Goal: Navigation & Orientation: Understand site structure

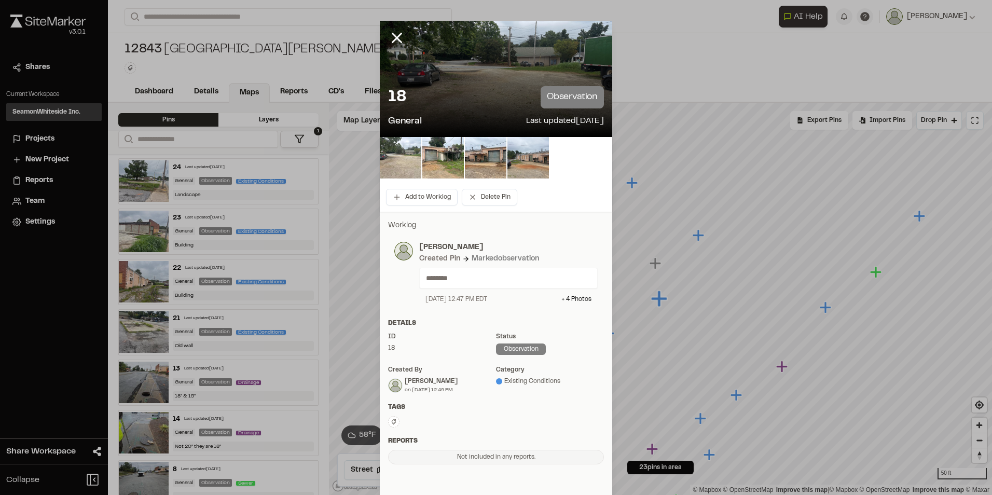
click at [392, 161] on img at bounding box center [400, 157] width 41 height 41
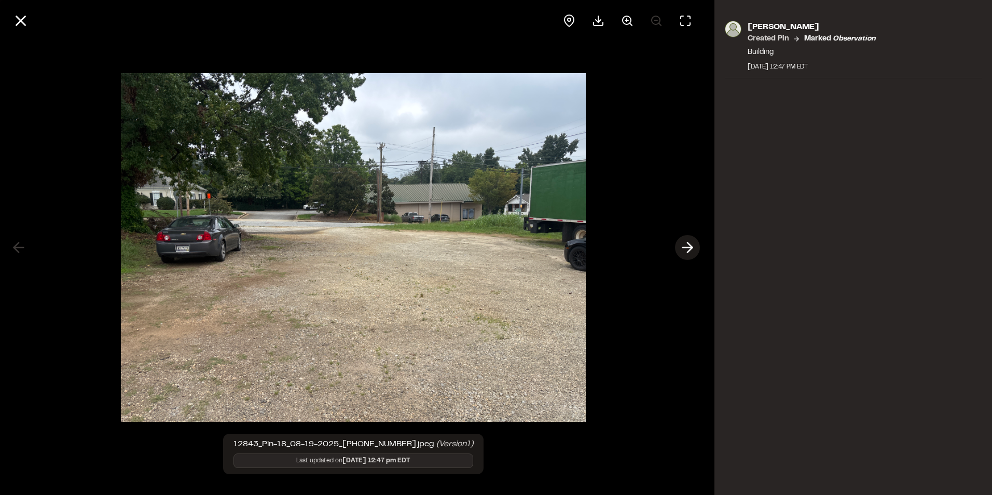
click at [686, 246] on icon at bounding box center [687, 248] width 17 height 18
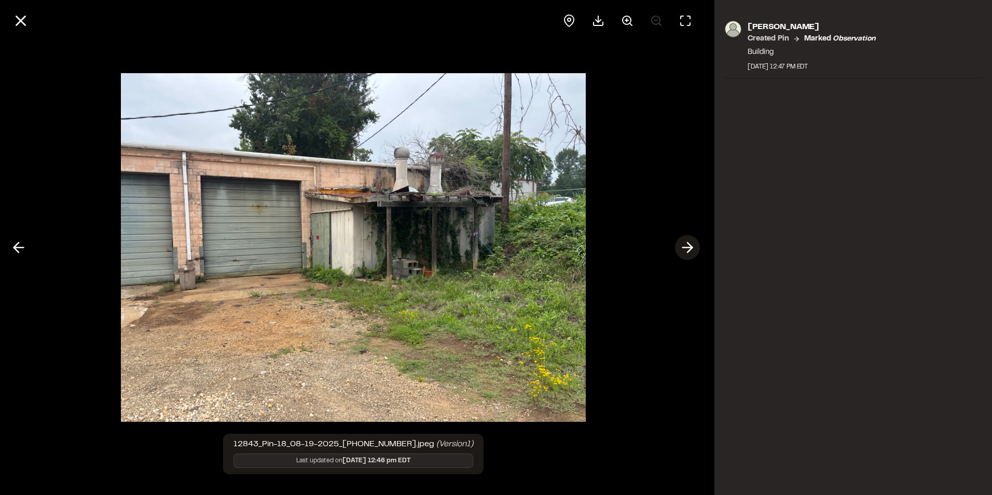
click at [686, 246] on icon at bounding box center [687, 248] width 17 height 18
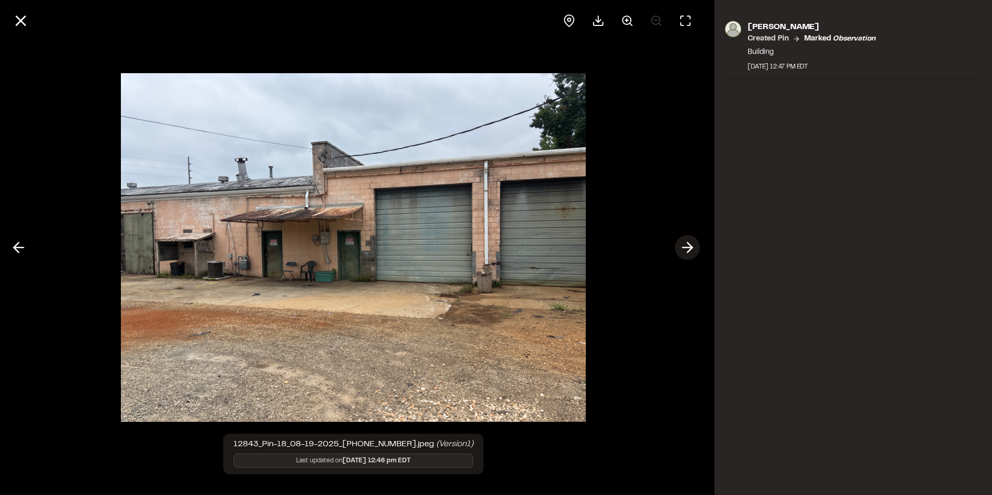
click at [686, 246] on icon at bounding box center [687, 248] width 17 height 18
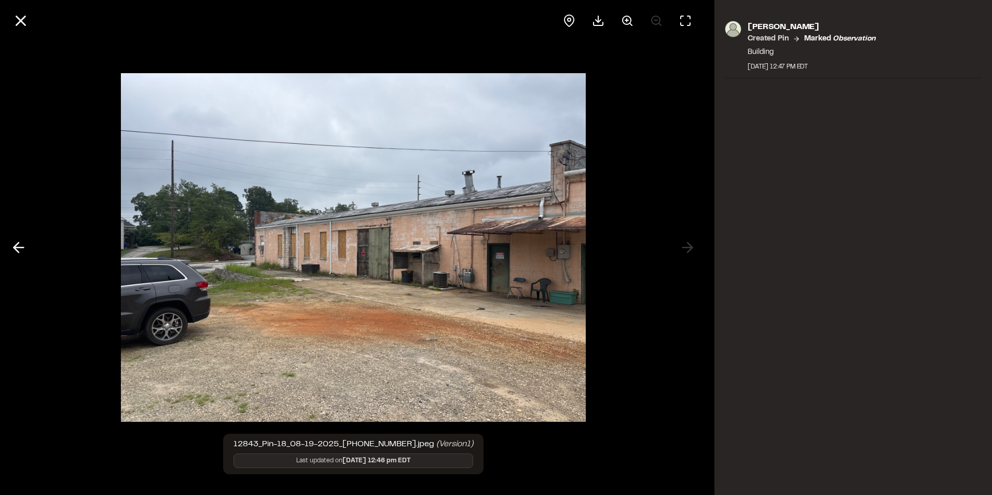
click at [687, 246] on div at bounding box center [353, 247] width 706 height 495
click at [23, 13] on icon at bounding box center [21, 21] width 18 height 18
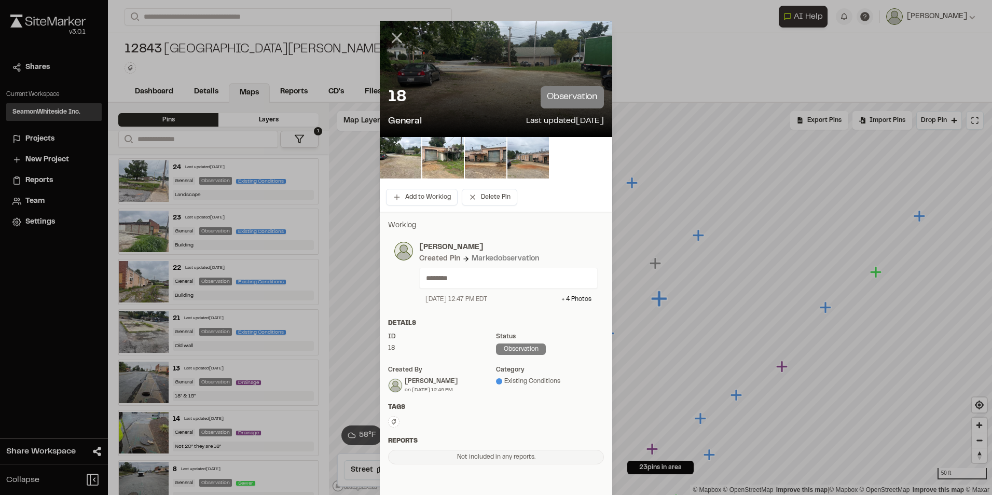
click at [396, 36] on line at bounding box center [397, 38] width 9 height 9
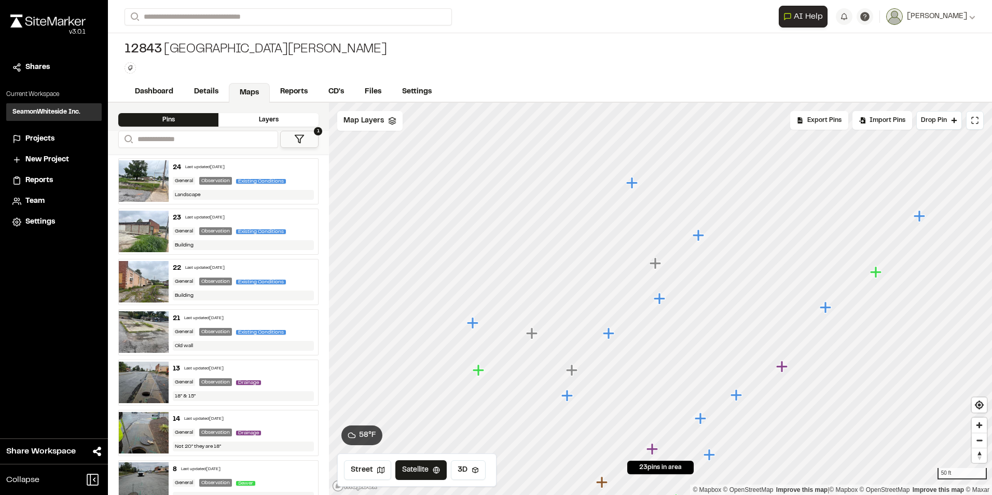
click at [657, 264] on icon "Map marker" at bounding box center [654, 262] width 11 height 11
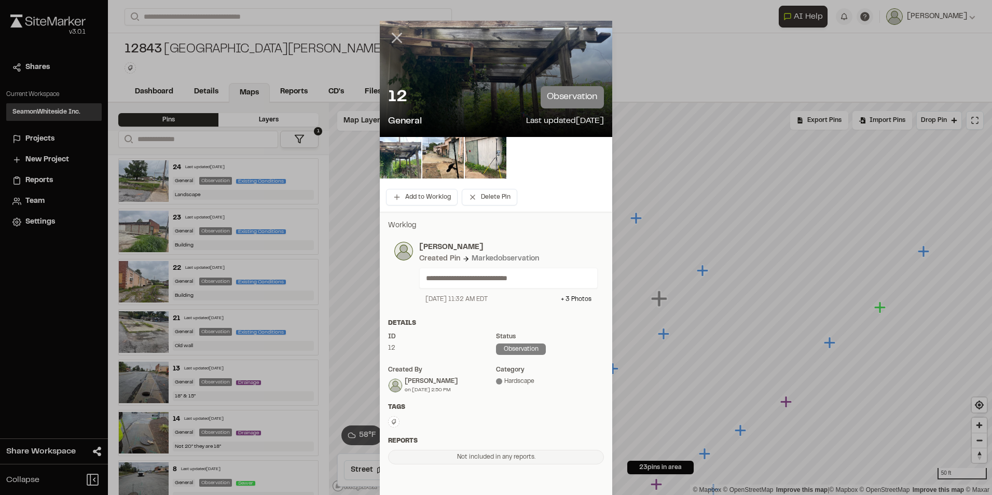
click at [394, 36] on line at bounding box center [397, 38] width 9 height 9
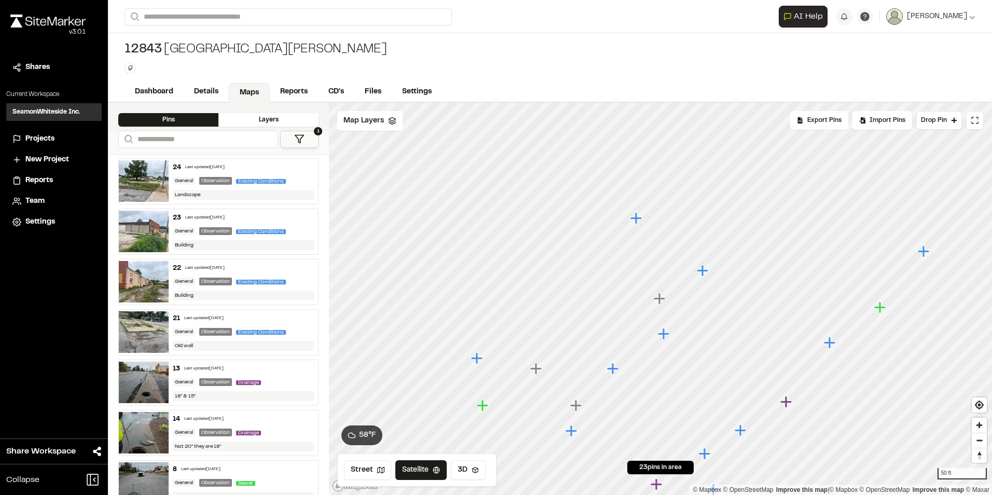
click at [701, 271] on icon "Map marker" at bounding box center [702, 270] width 11 height 11
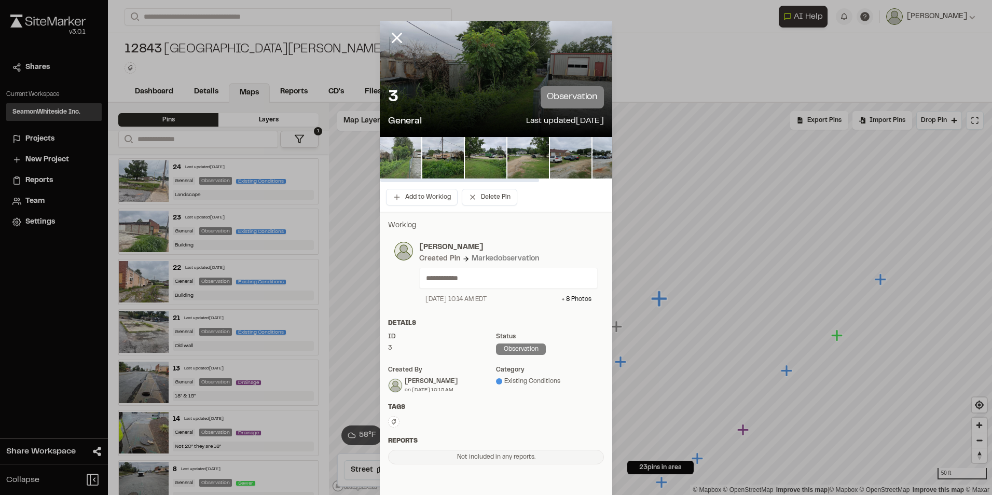
click at [401, 156] on img at bounding box center [400, 157] width 41 height 41
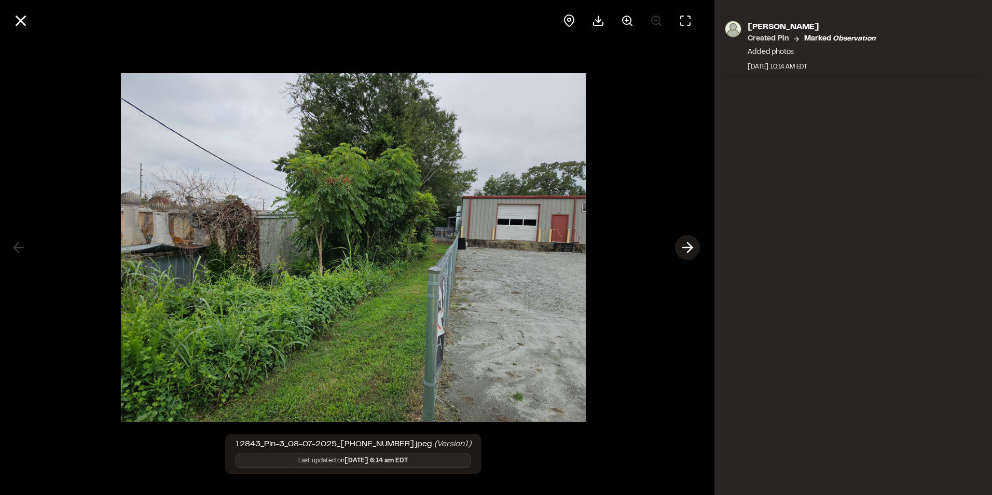
click at [686, 247] on line at bounding box center [688, 247] width 10 height 0
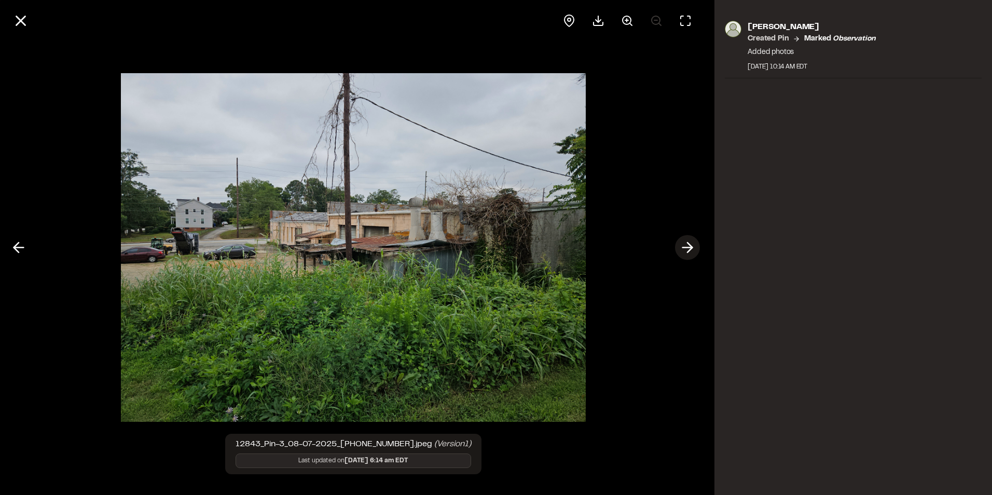
click at [686, 248] on icon at bounding box center [687, 248] width 17 height 18
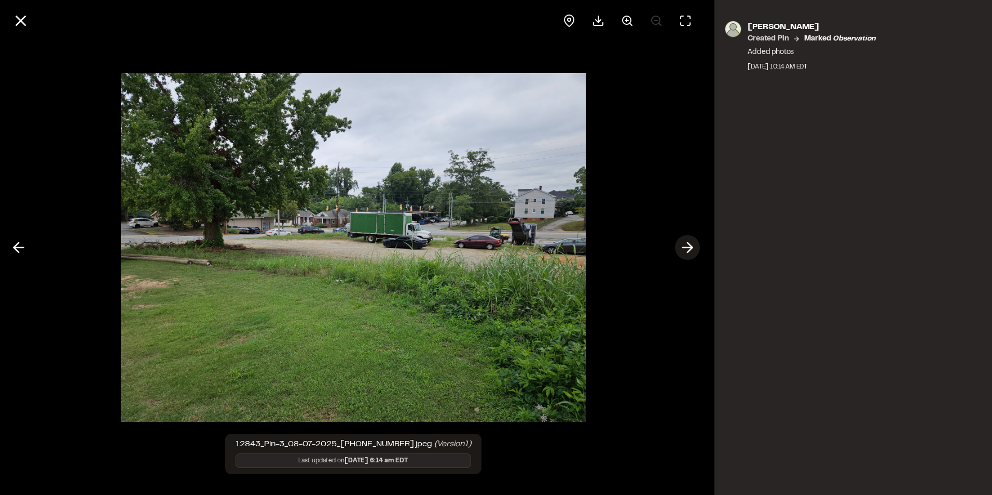
click at [685, 250] on icon at bounding box center [687, 248] width 17 height 18
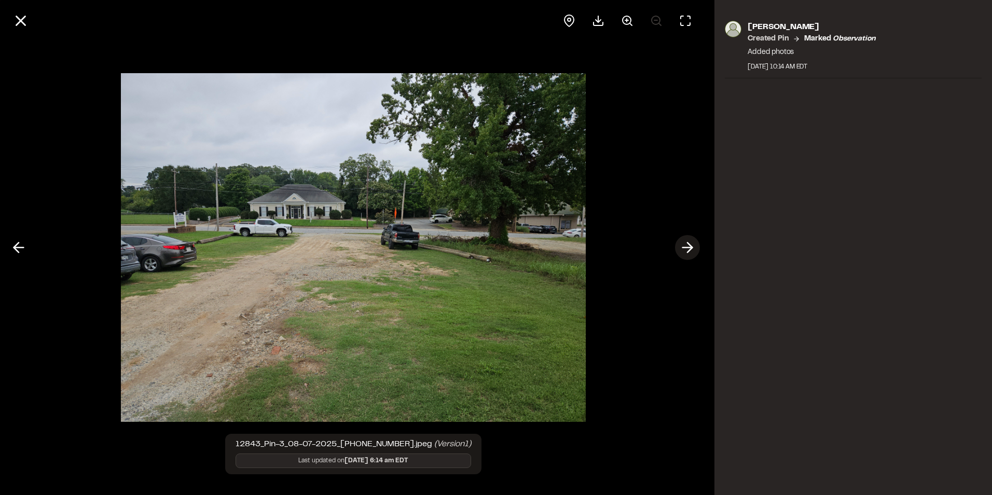
click at [685, 250] on icon at bounding box center [687, 248] width 17 height 18
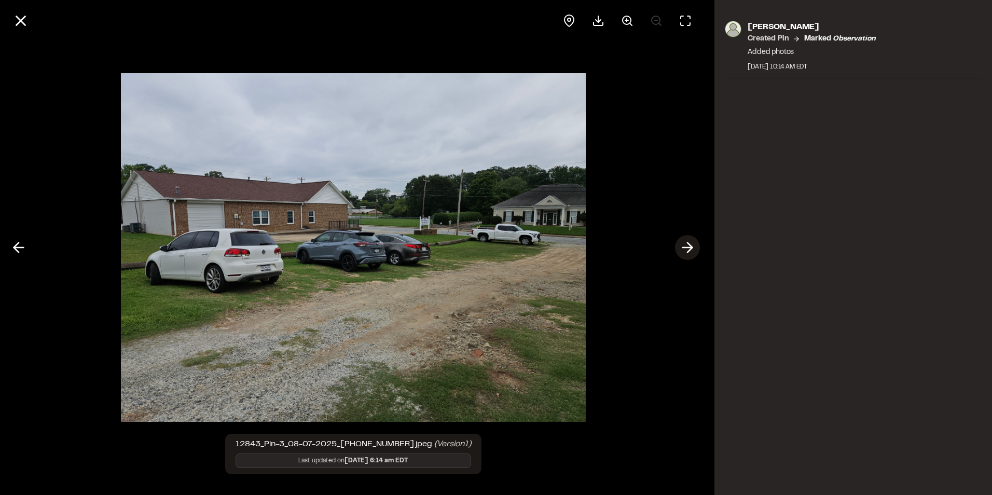
click at [685, 250] on icon at bounding box center [687, 248] width 17 height 18
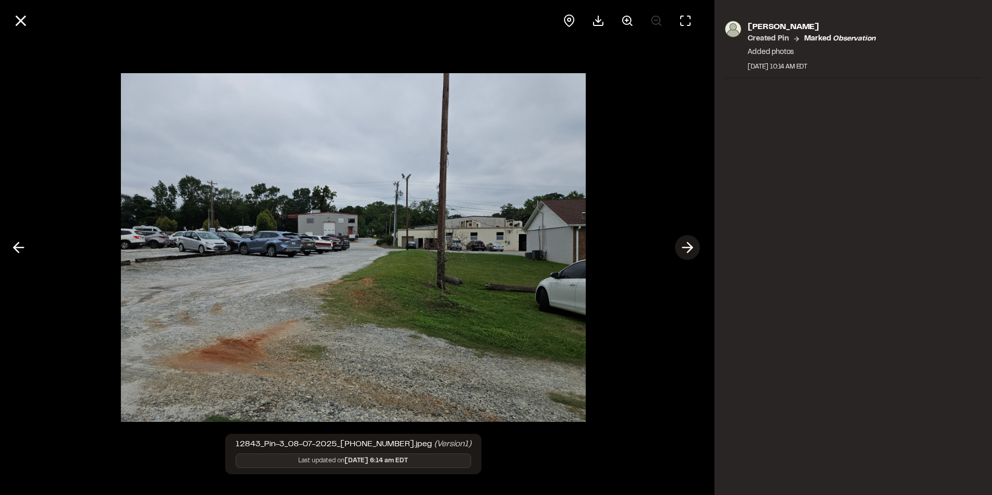
click at [685, 250] on icon at bounding box center [687, 248] width 17 height 18
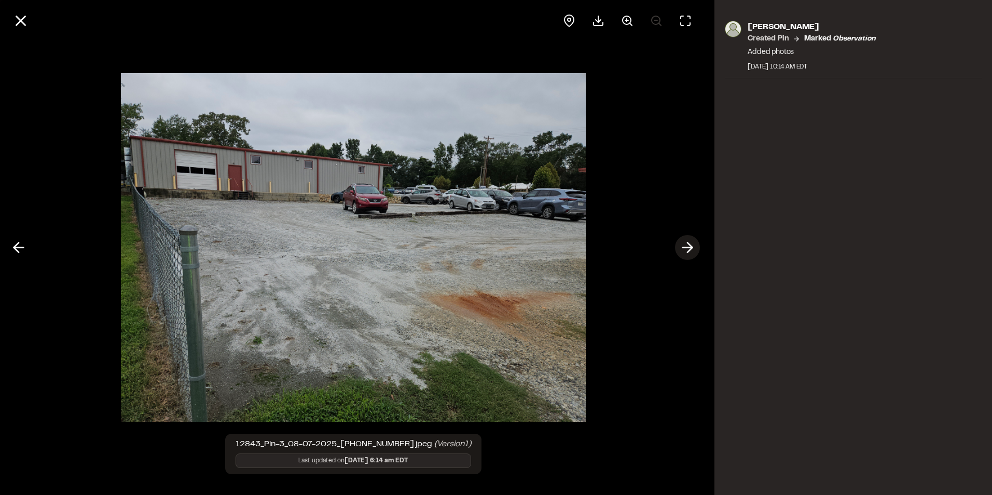
click at [685, 250] on icon at bounding box center [687, 248] width 17 height 18
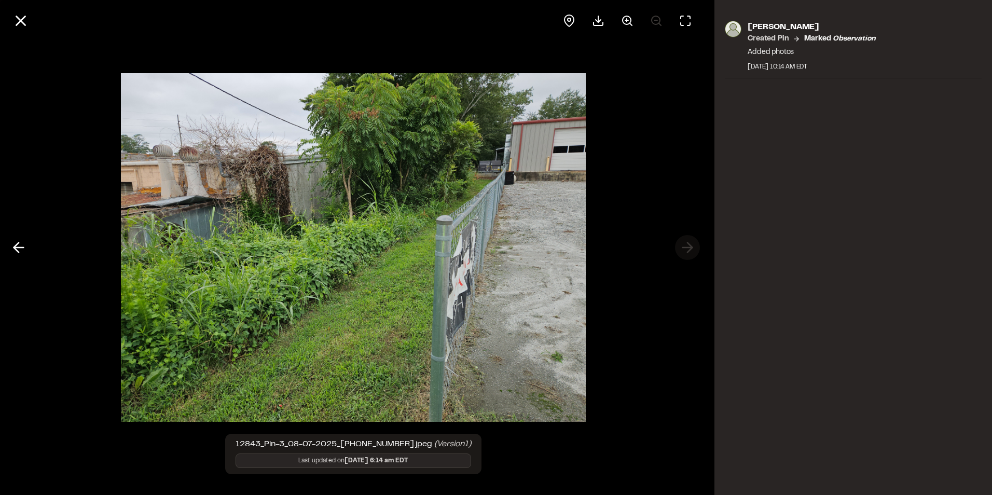
click at [685, 250] on div at bounding box center [353, 247] width 706 height 495
click at [22, 243] on icon at bounding box center [18, 248] width 17 height 18
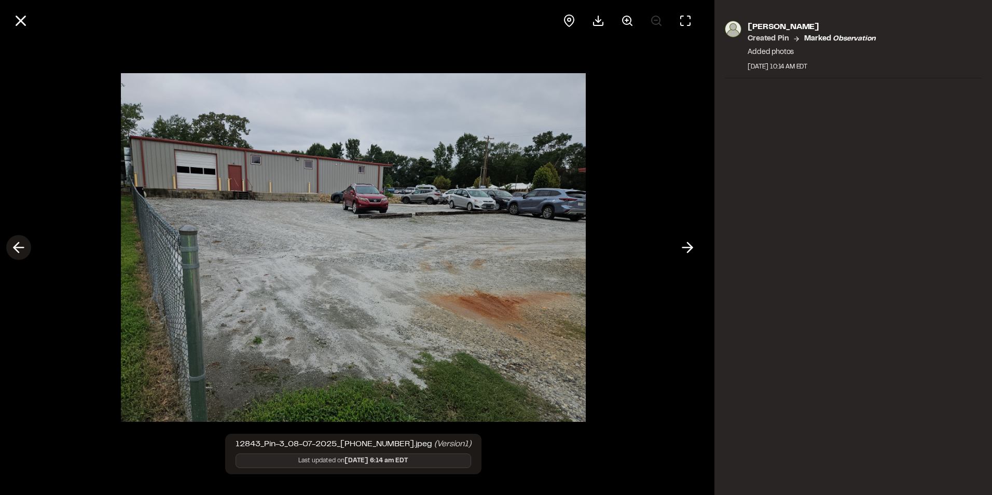
click at [22, 243] on icon at bounding box center [18, 248] width 17 height 18
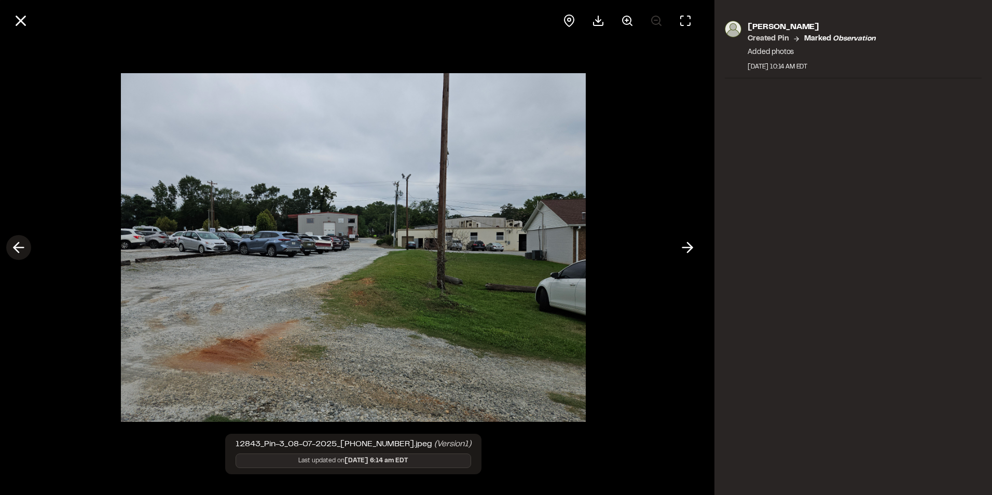
click at [22, 243] on icon at bounding box center [18, 248] width 17 height 18
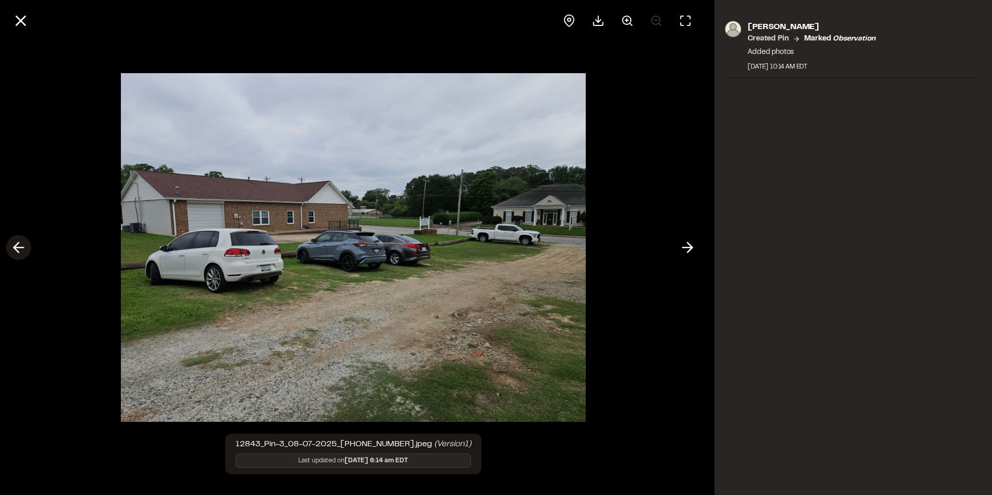
click at [22, 243] on icon at bounding box center [18, 248] width 17 height 18
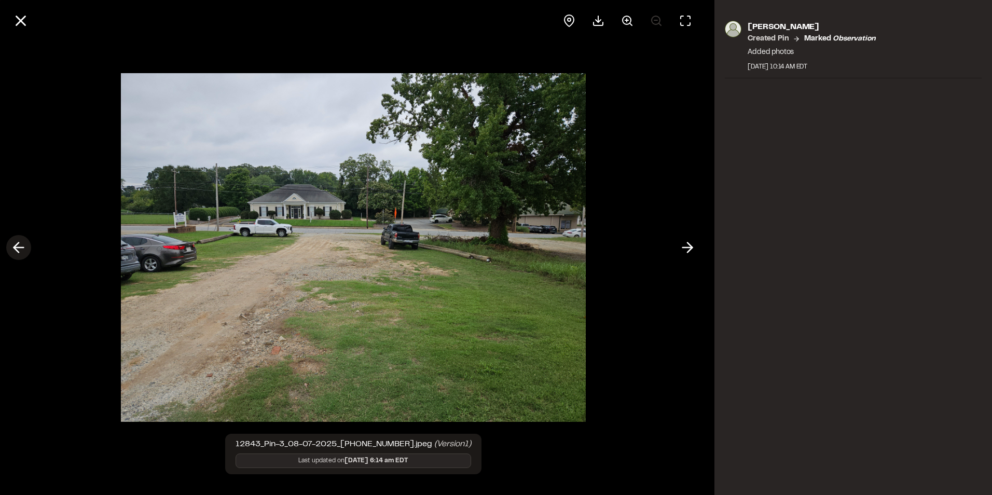
click at [22, 243] on icon at bounding box center [18, 248] width 17 height 18
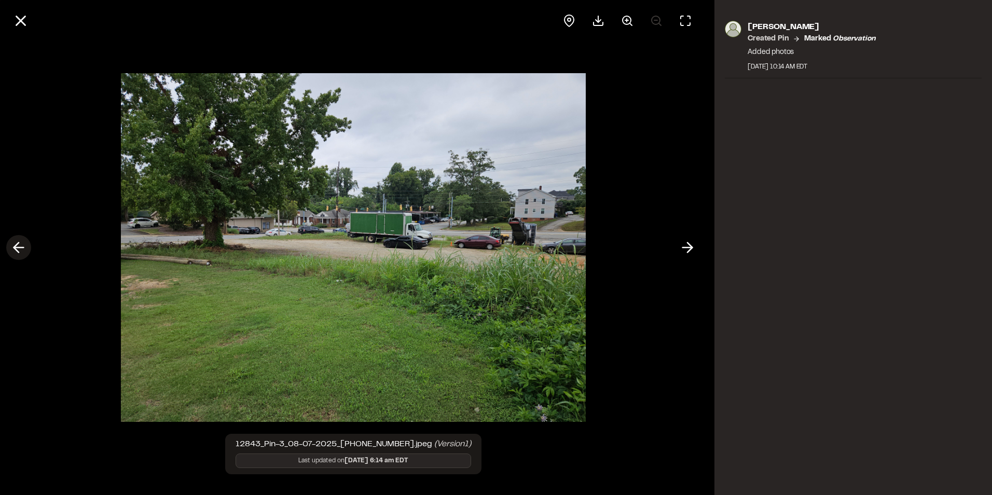
click at [22, 243] on icon at bounding box center [18, 248] width 17 height 18
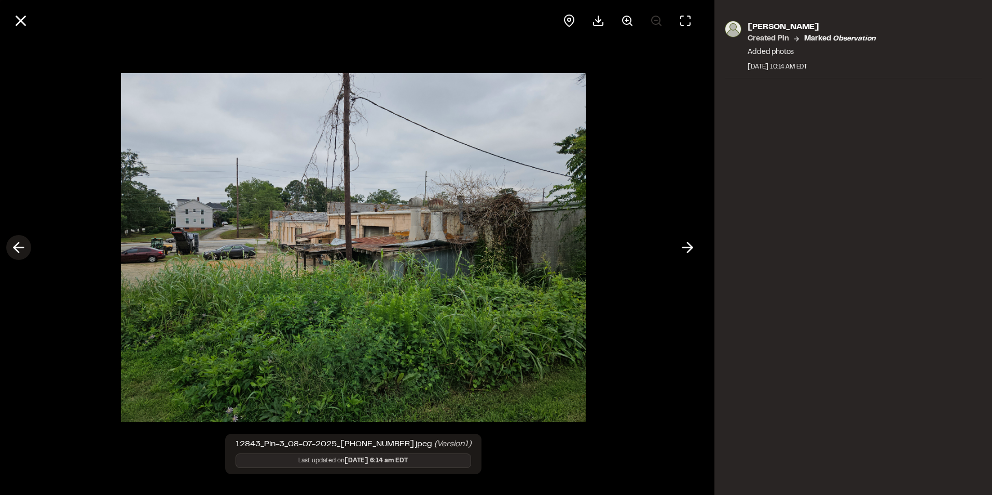
click at [22, 243] on icon at bounding box center [18, 248] width 17 height 18
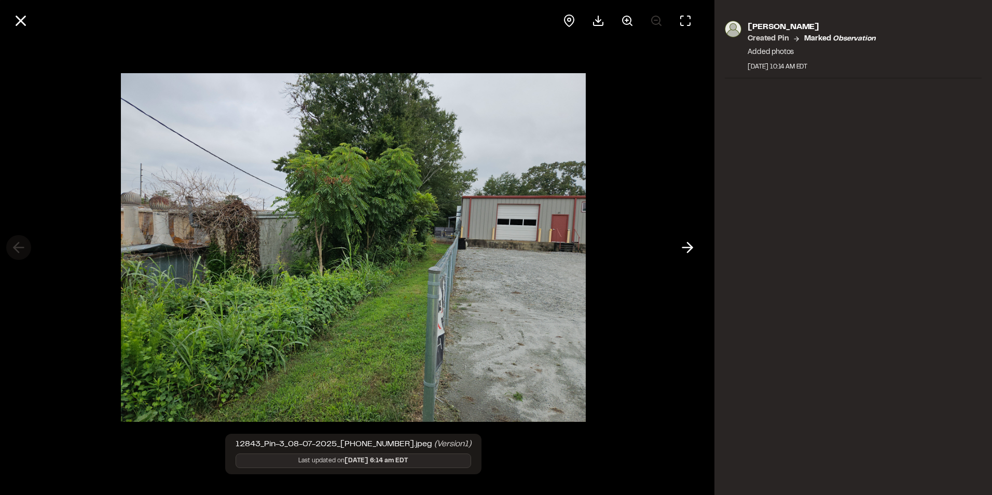
click at [22, 243] on div at bounding box center [353, 247] width 706 height 495
click at [23, 19] on line at bounding box center [21, 21] width 9 height 9
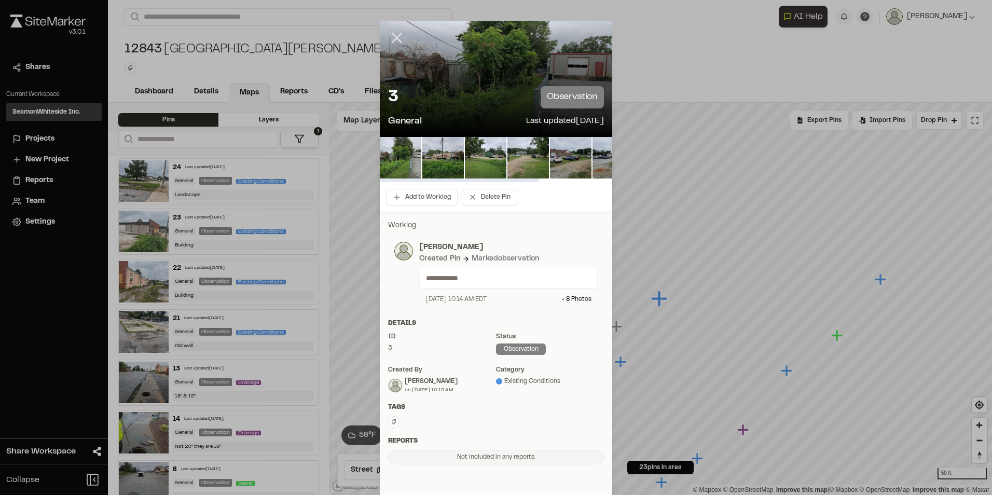
click at [395, 36] on line at bounding box center [397, 38] width 9 height 9
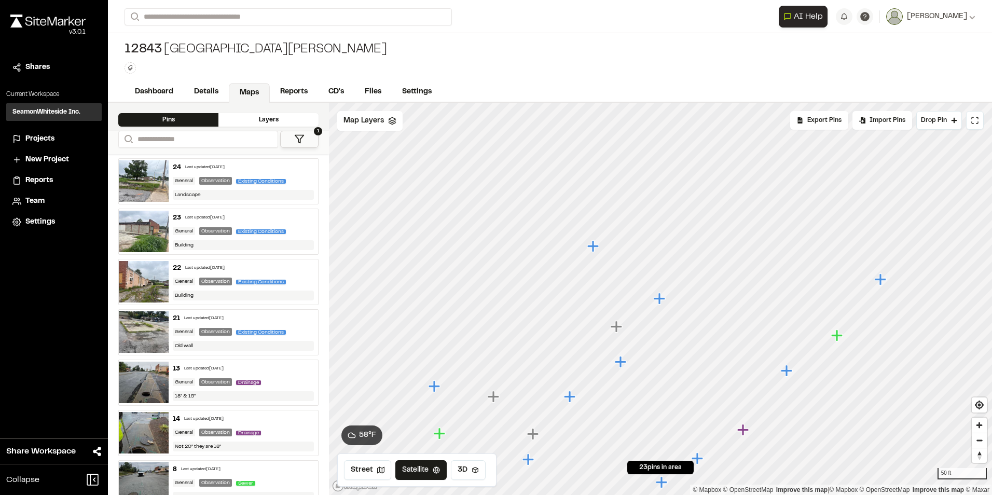
click at [621, 363] on icon "Map marker" at bounding box center [620, 361] width 11 height 11
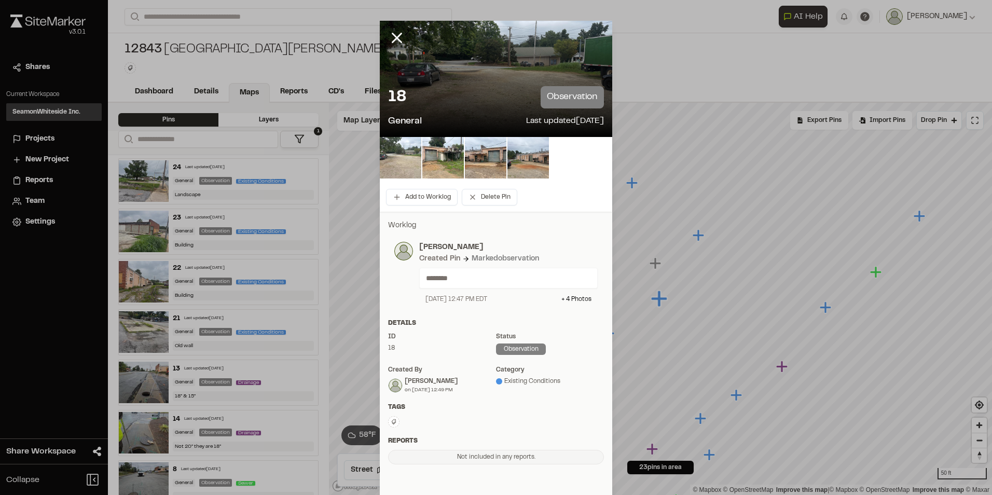
click at [414, 162] on img at bounding box center [400, 157] width 41 height 41
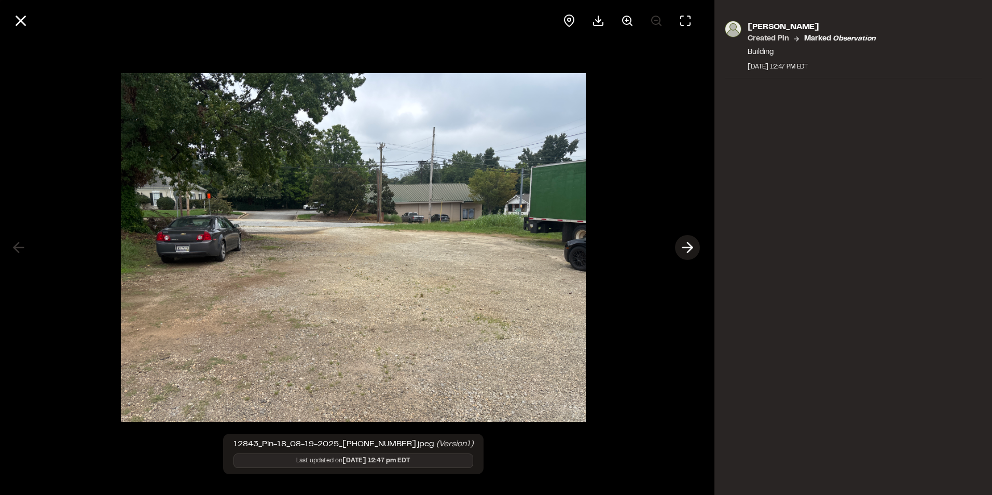
click at [689, 247] on line at bounding box center [688, 247] width 10 height 0
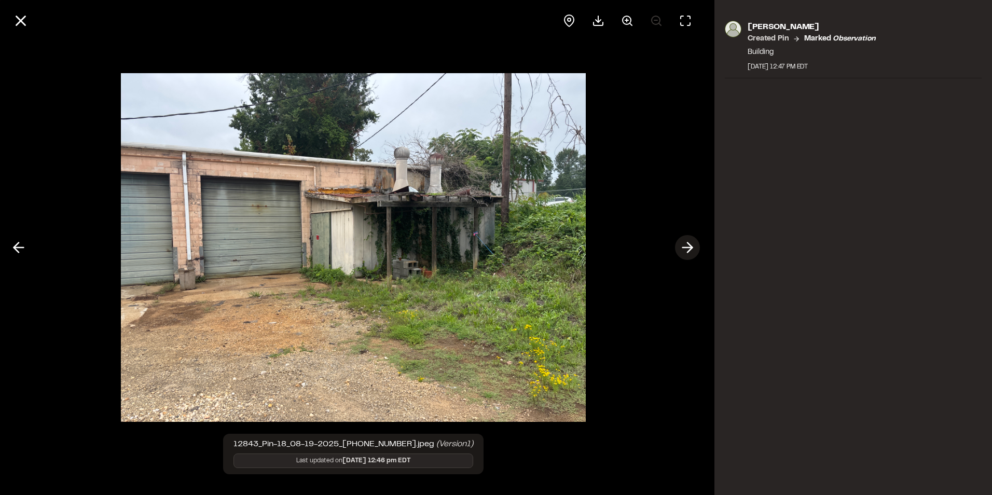
click at [689, 247] on line at bounding box center [688, 247] width 10 height 0
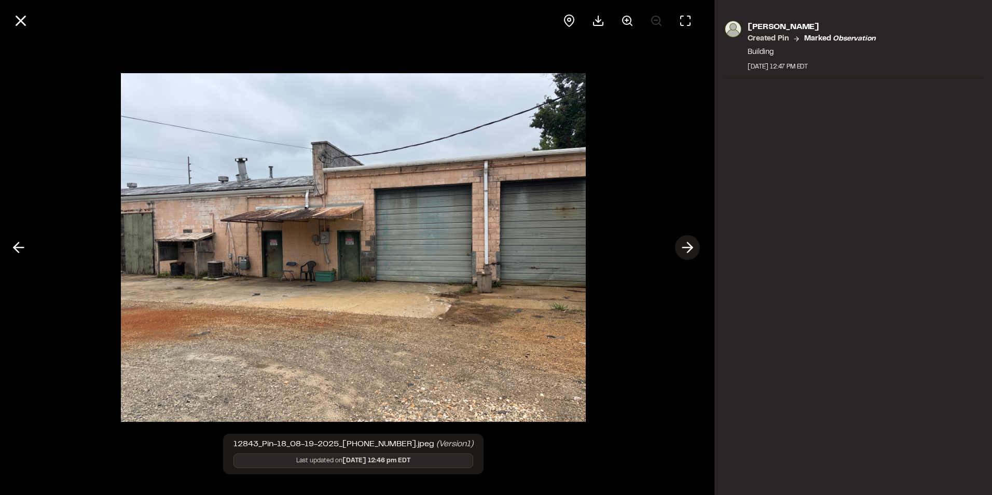
click at [689, 247] on line at bounding box center [688, 247] width 10 height 0
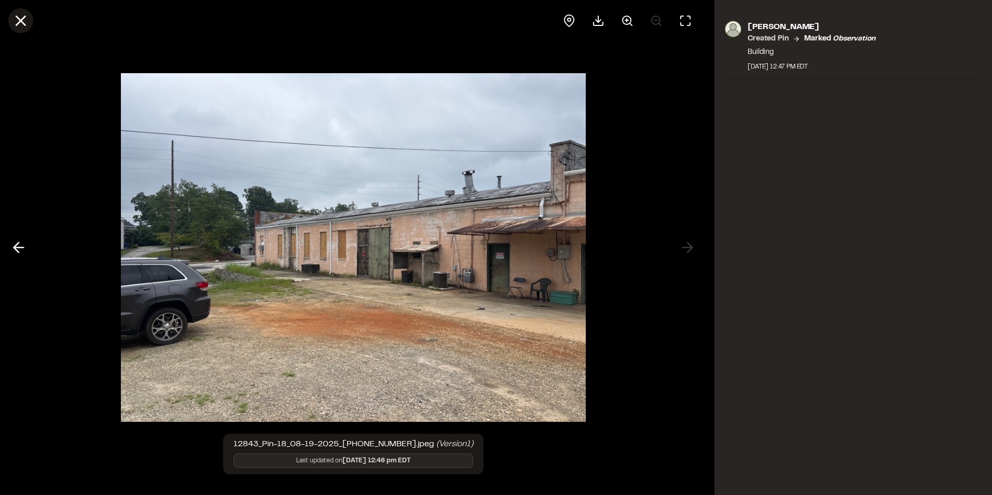
click at [25, 22] on icon at bounding box center [21, 21] width 18 height 18
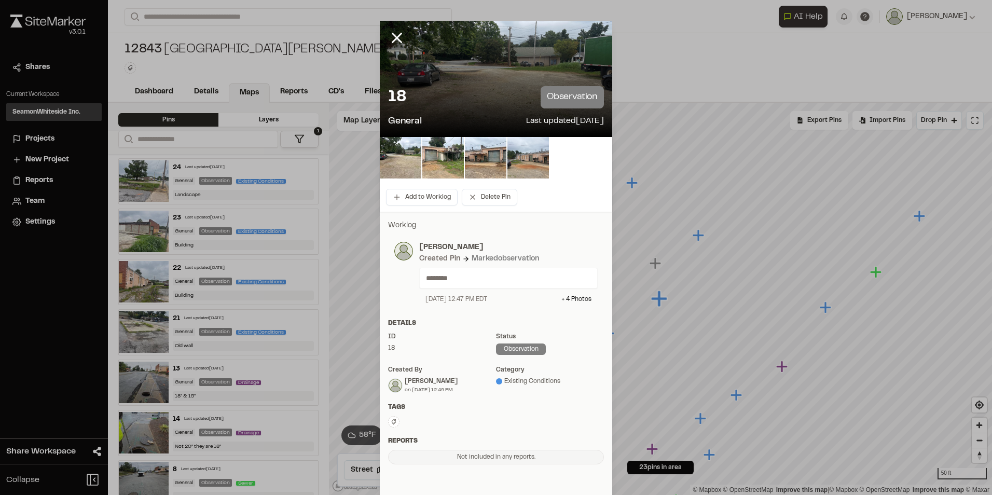
drag, startPoint x: 396, startPoint y: 36, endPoint x: 406, endPoint y: 48, distance: 15.4
click at [396, 37] on icon at bounding box center [397, 38] width 18 height 18
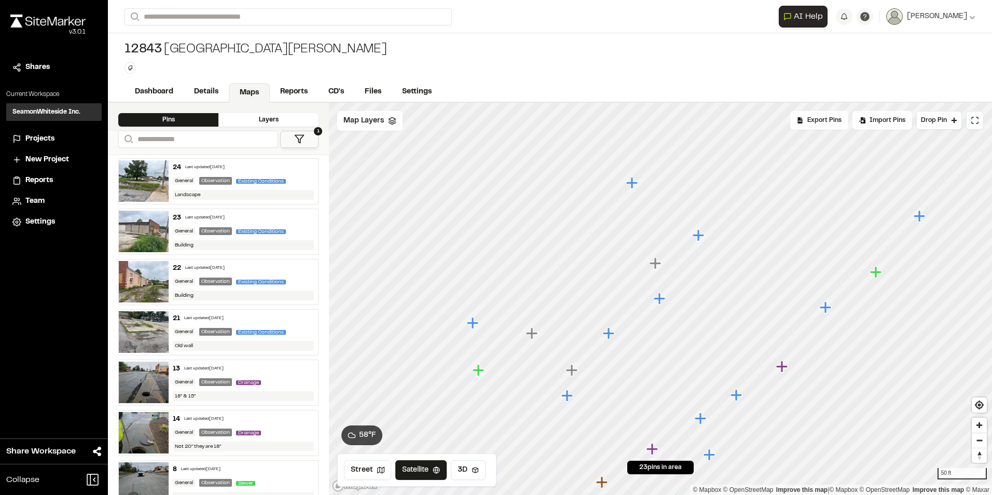
click at [658, 260] on icon "Map marker" at bounding box center [655, 263] width 13 height 13
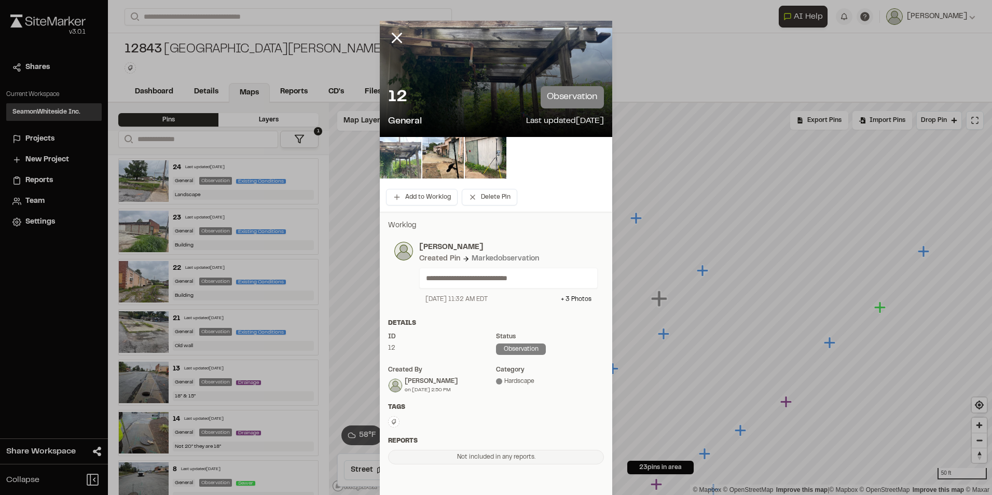
click at [391, 155] on img at bounding box center [400, 157] width 41 height 41
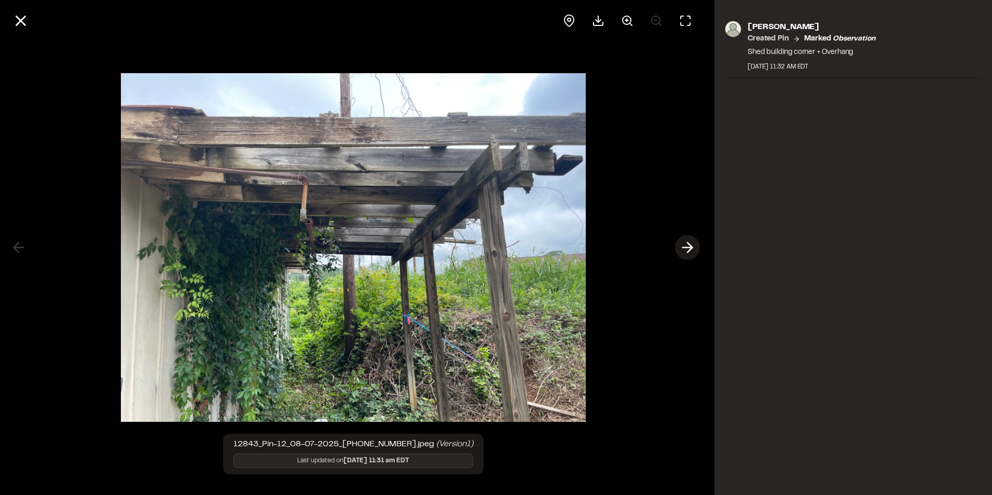
click at [690, 248] on polyline at bounding box center [689, 248] width 5 height 10
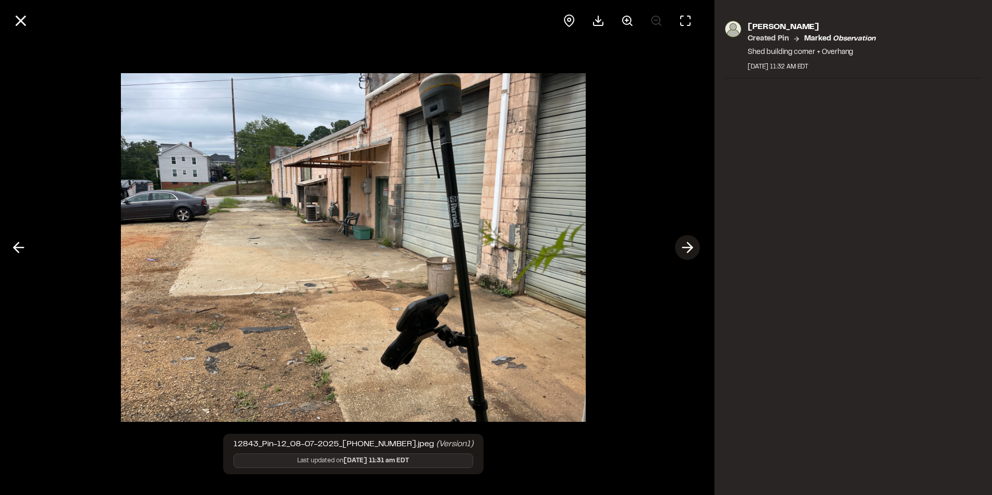
click at [690, 248] on polyline at bounding box center [689, 248] width 5 height 10
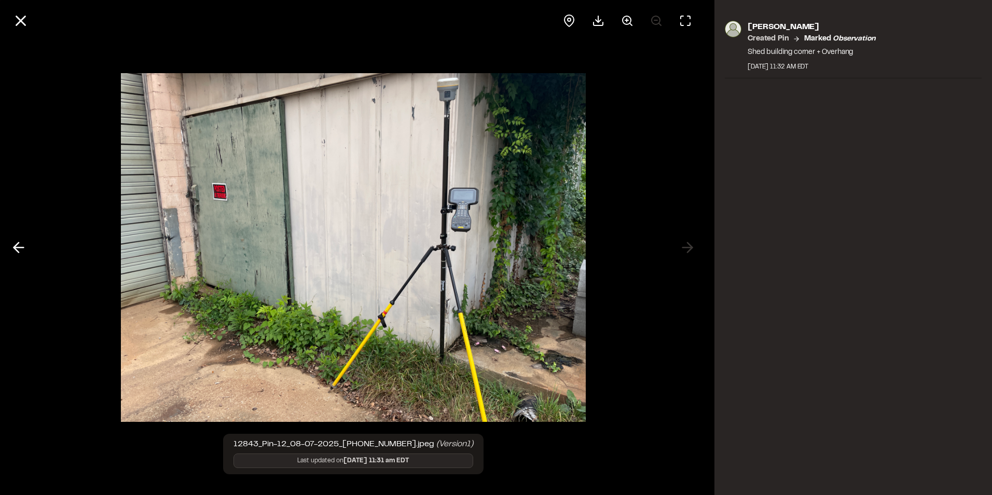
drag, startPoint x: 14, startPoint y: 19, endPoint x: 23, endPoint y: 23, distance: 10.0
click at [16, 21] on icon at bounding box center [21, 21] width 18 height 18
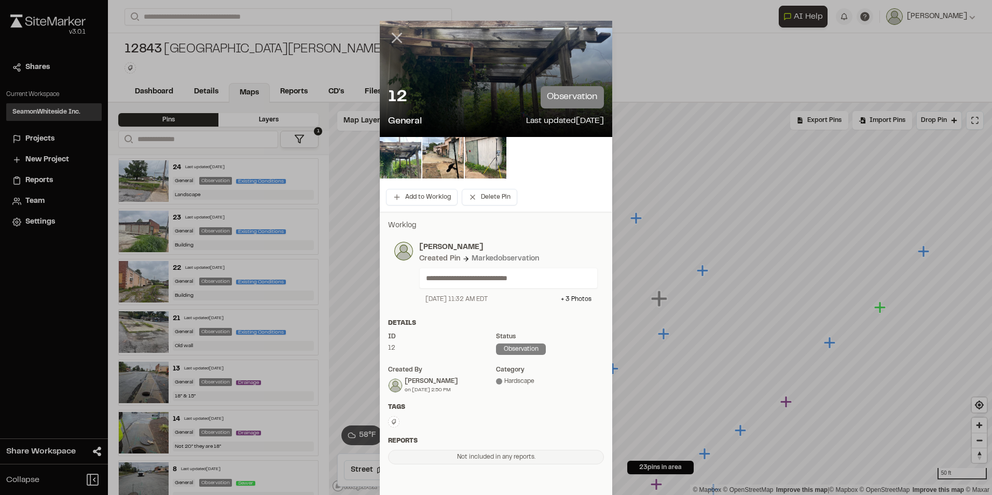
click at [393, 38] on line at bounding box center [397, 38] width 9 height 9
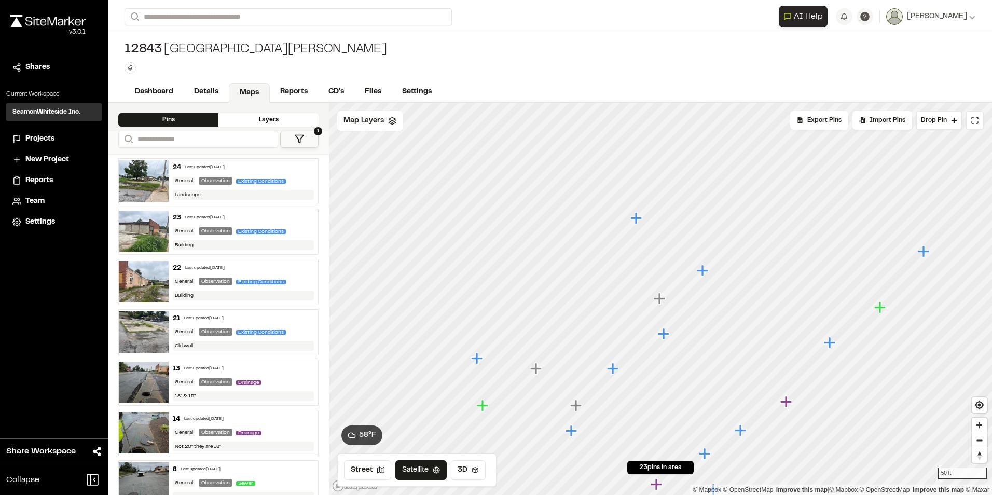
click at [828, 343] on icon "Map marker" at bounding box center [830, 342] width 13 height 13
click at [833, 348] on icon "Map marker" at bounding box center [829, 346] width 11 height 11
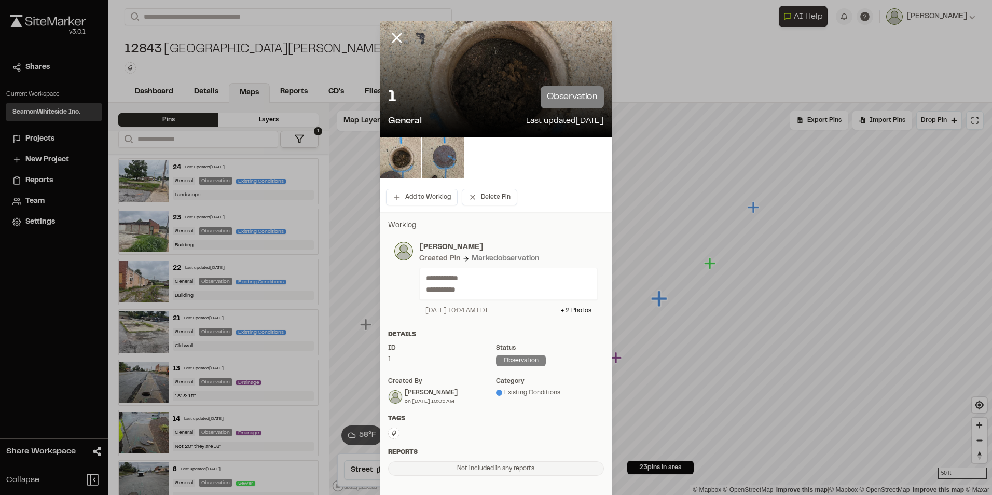
click at [393, 32] on icon at bounding box center [397, 38] width 18 height 18
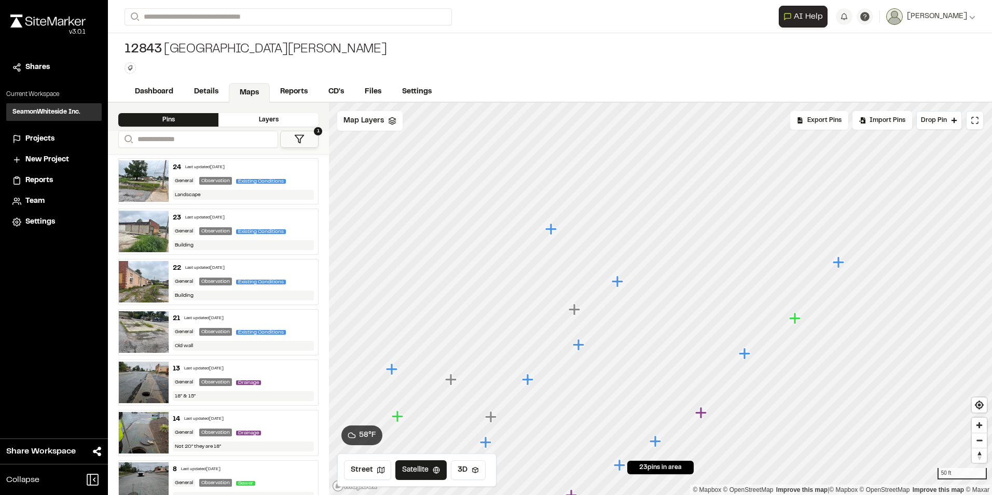
click at [553, 227] on icon "Map marker" at bounding box center [551, 229] width 13 height 13
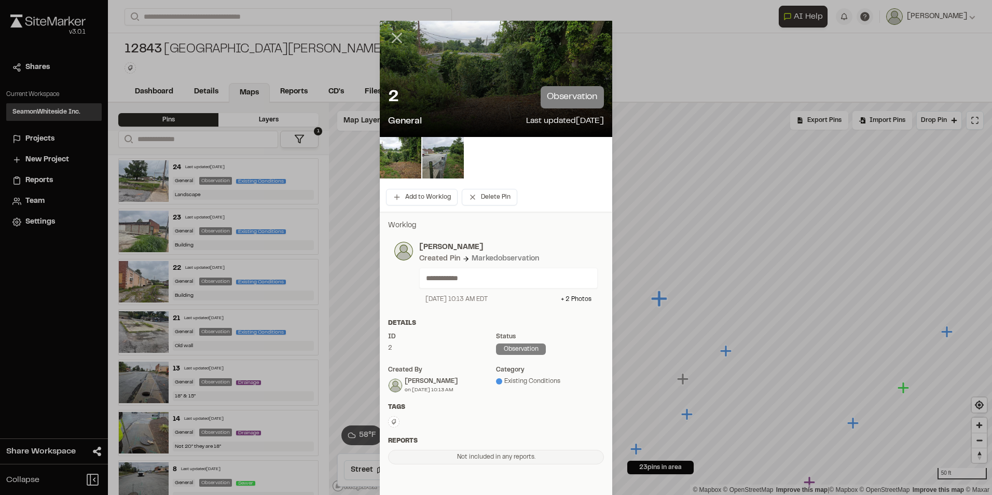
click at [399, 36] on icon at bounding box center [397, 38] width 18 height 18
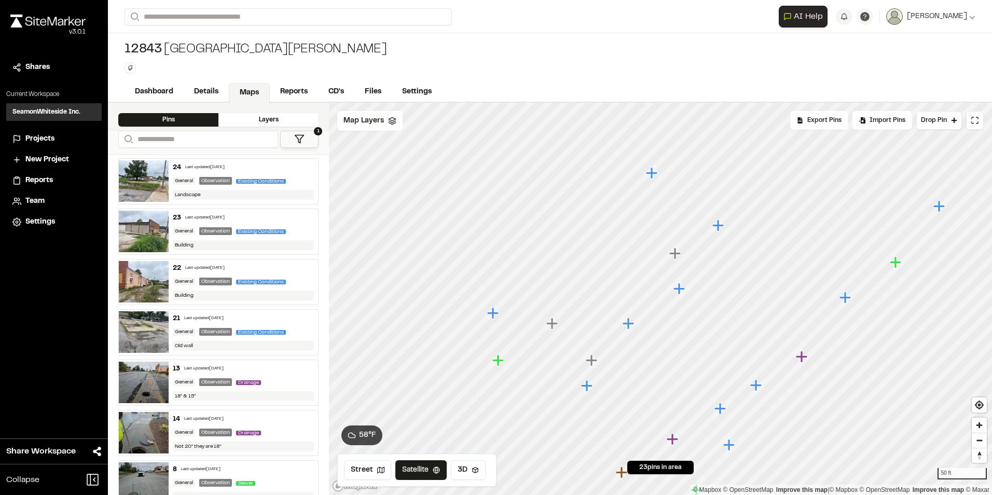
click at [715, 226] on icon "Map marker" at bounding box center [717, 224] width 11 height 11
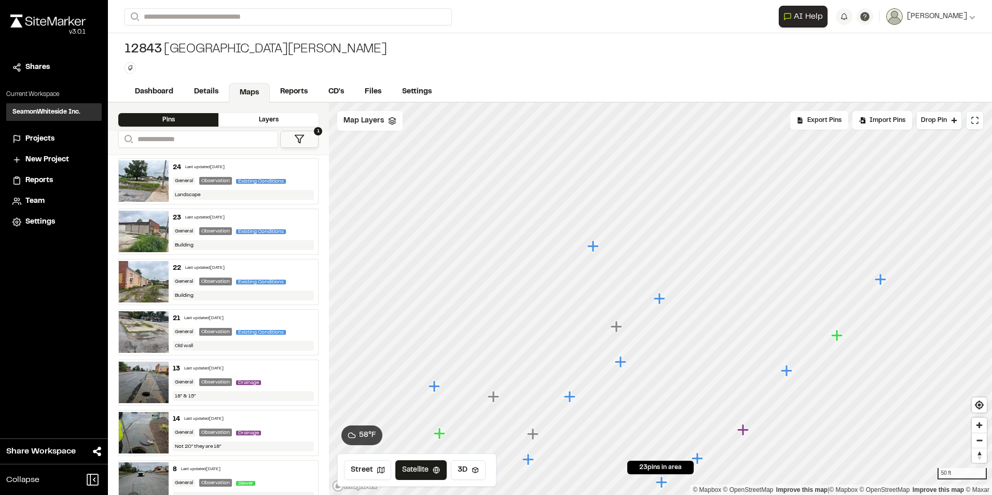
click at [742, 433] on icon "Map marker" at bounding box center [742, 429] width 11 height 11
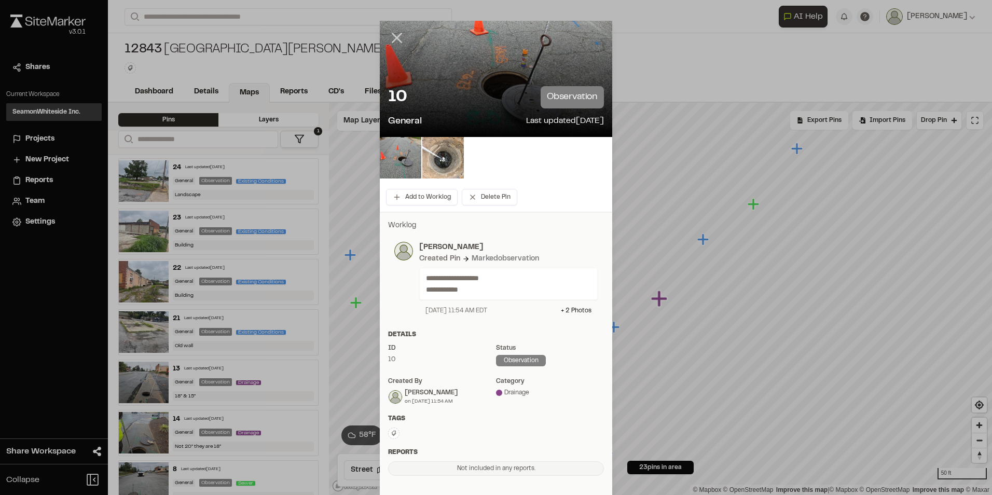
click at [390, 37] on icon at bounding box center [397, 38] width 18 height 18
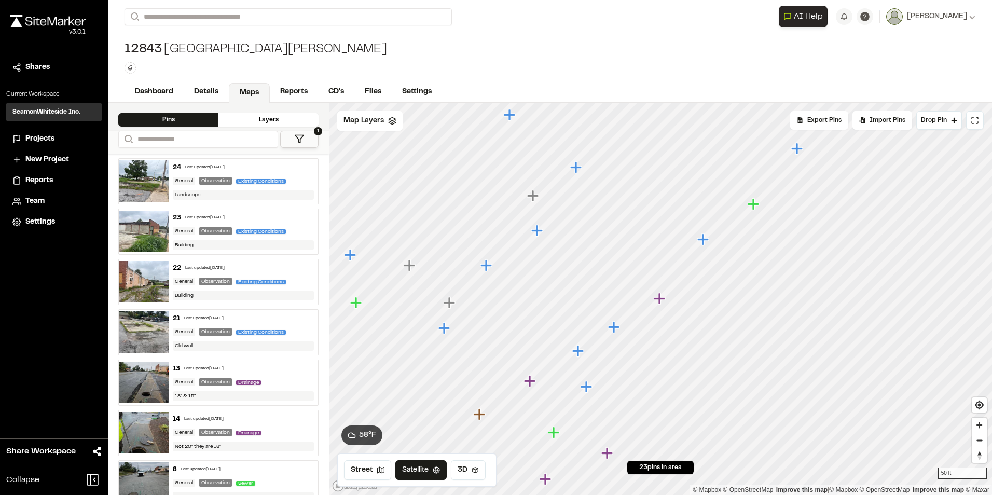
click at [752, 204] on icon "Map marker" at bounding box center [752, 203] width 11 height 11
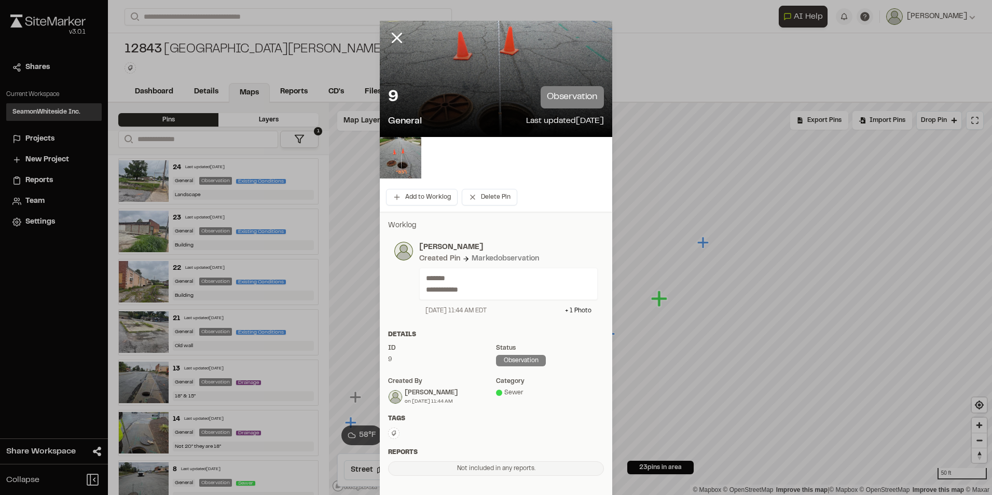
drag, startPoint x: 395, startPoint y: 34, endPoint x: 400, endPoint y: 36, distance: 6.1
click at [395, 34] on icon at bounding box center [397, 38] width 18 height 18
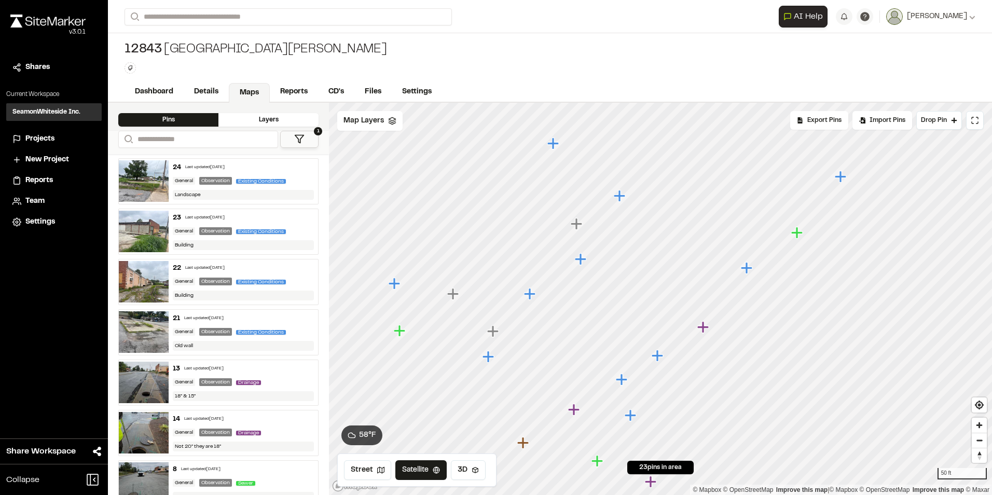
click at [527, 297] on icon "Map marker" at bounding box center [530, 293] width 13 height 13
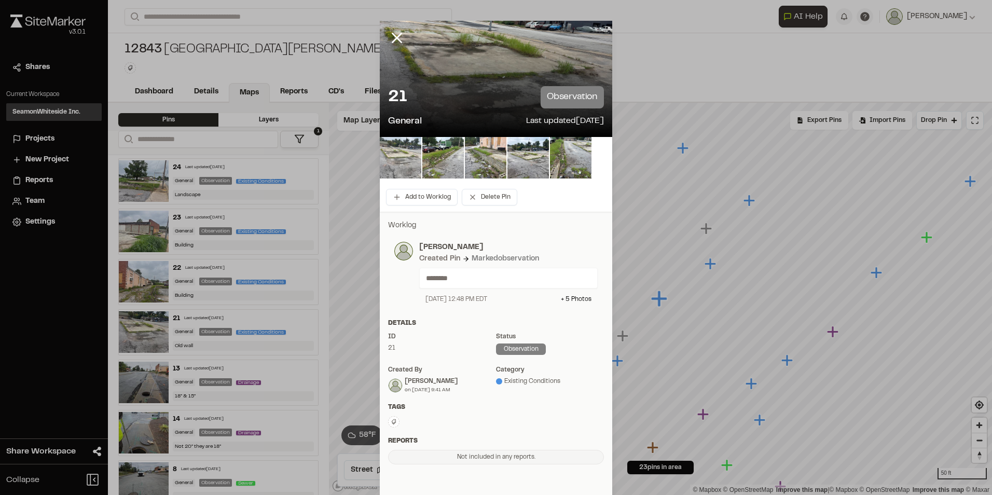
click at [384, 152] on img at bounding box center [400, 157] width 41 height 41
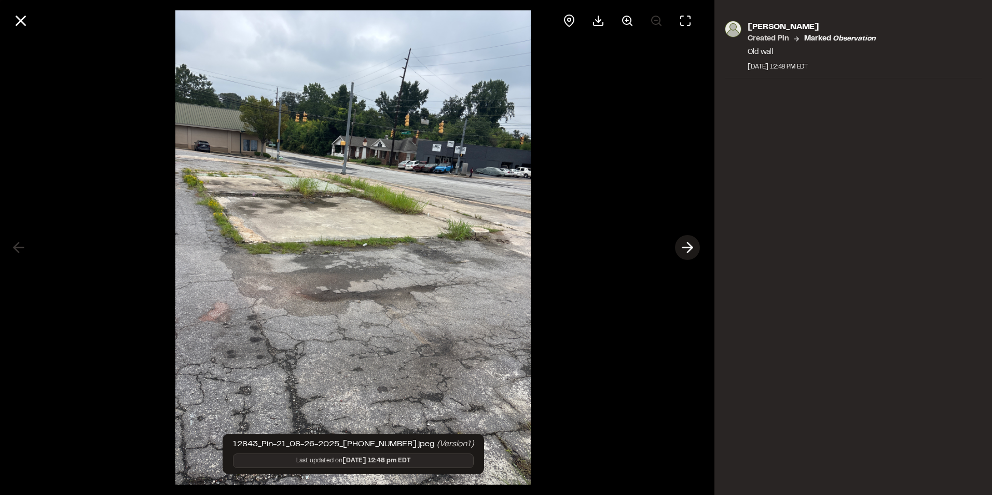
click at [683, 247] on line at bounding box center [688, 247] width 10 height 0
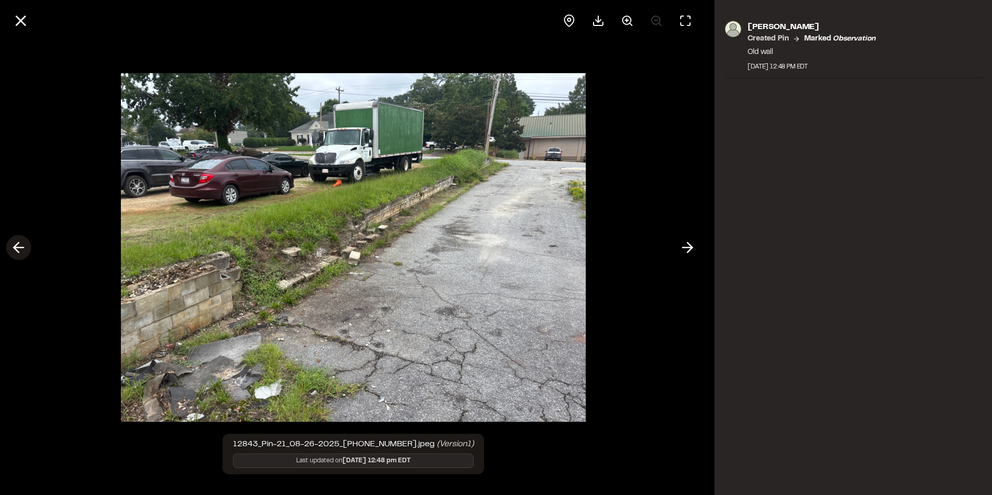
click at [21, 251] on icon at bounding box center [18, 248] width 17 height 18
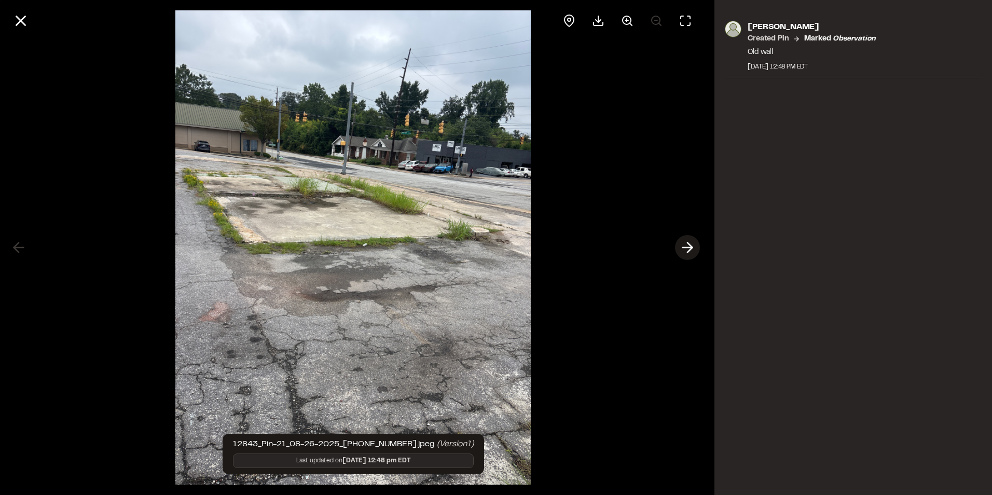
click at [690, 247] on line at bounding box center [688, 247] width 10 height 0
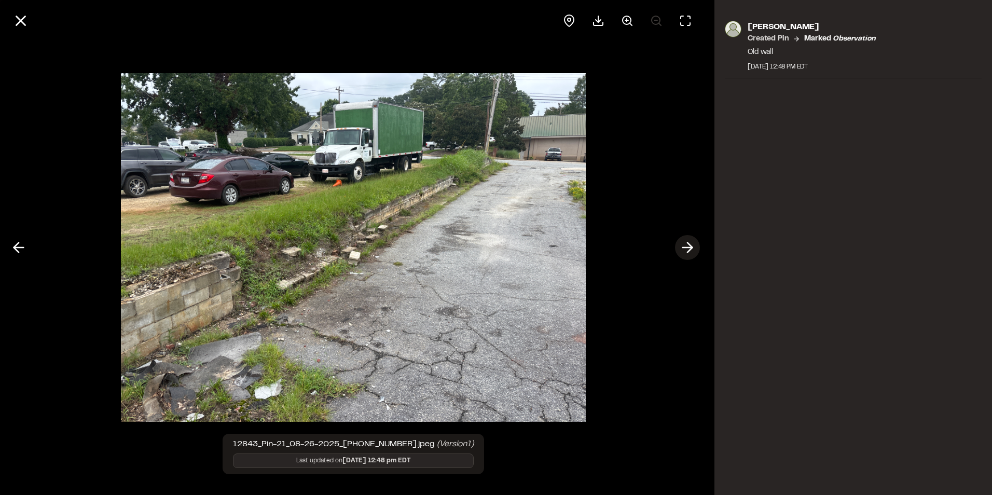
click at [690, 247] on line at bounding box center [688, 247] width 10 height 0
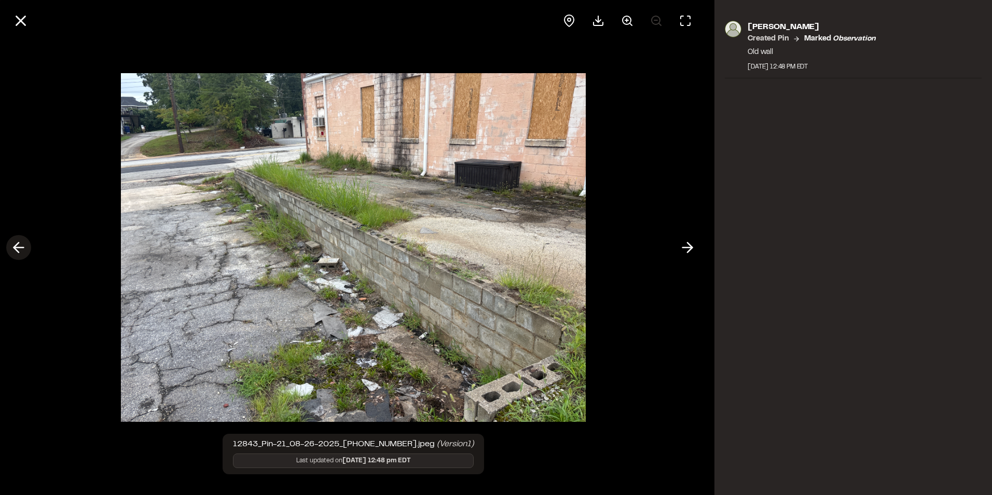
click at [22, 246] on icon at bounding box center [18, 248] width 17 height 18
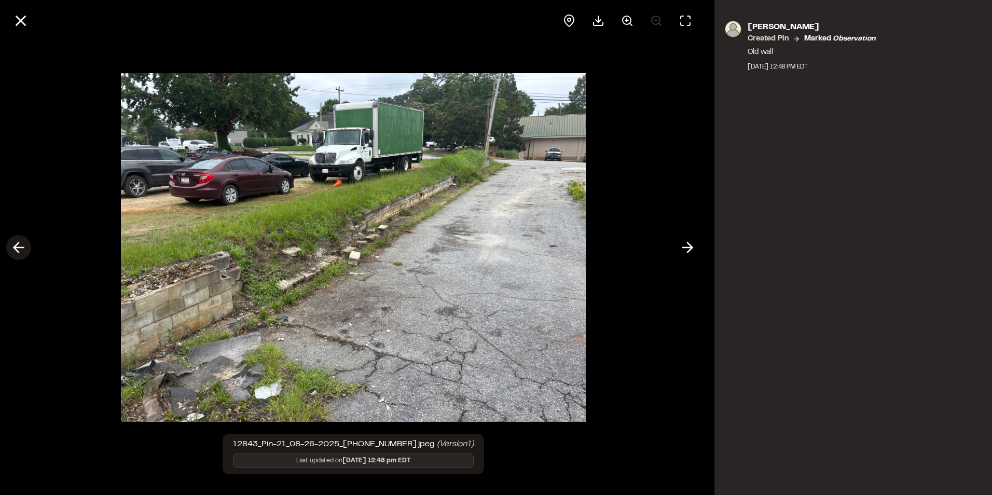
click at [21, 246] on icon at bounding box center [18, 248] width 17 height 18
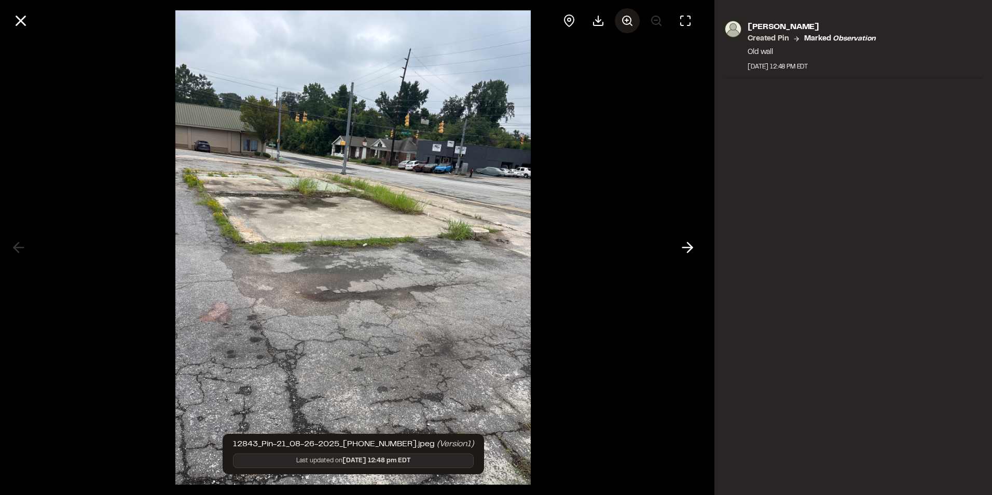
click at [628, 18] on icon at bounding box center [627, 21] width 12 height 12
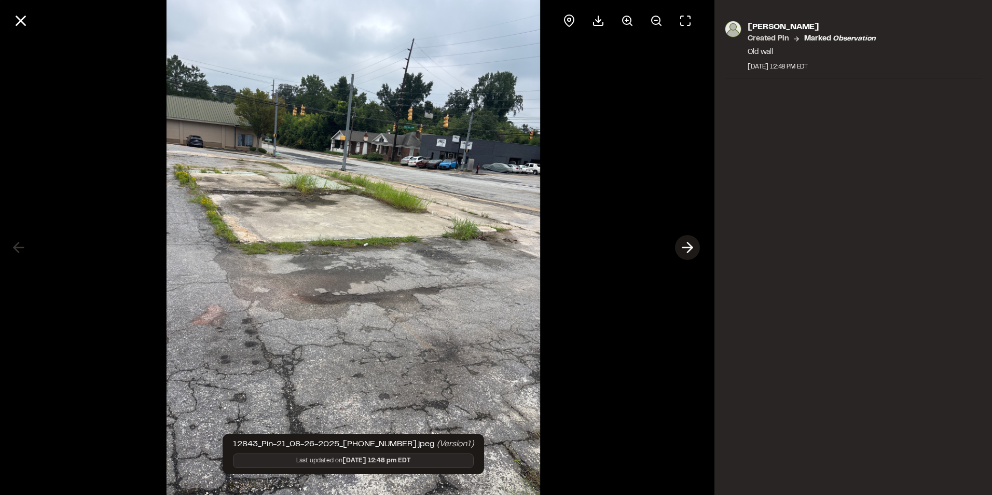
click at [679, 251] on icon at bounding box center [687, 248] width 17 height 18
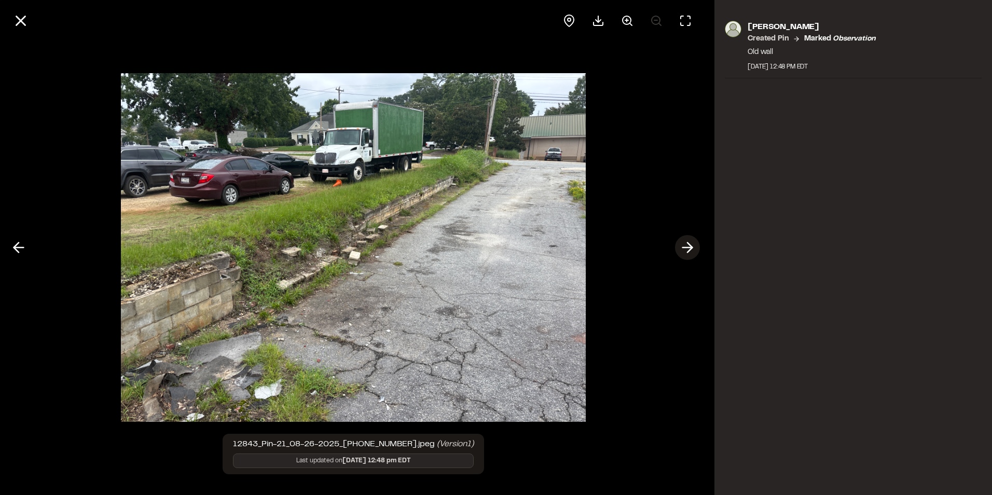
click at [681, 251] on icon at bounding box center [687, 248] width 17 height 18
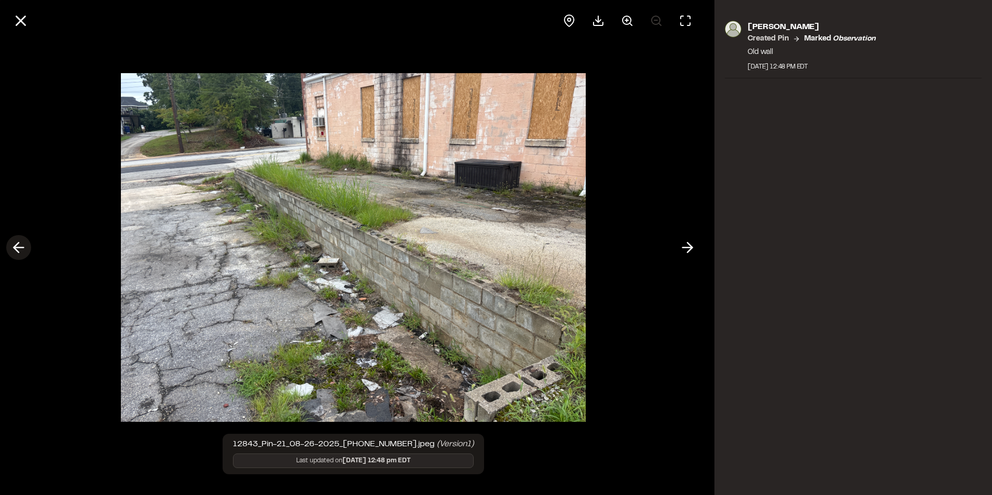
click at [26, 253] on icon at bounding box center [18, 248] width 17 height 18
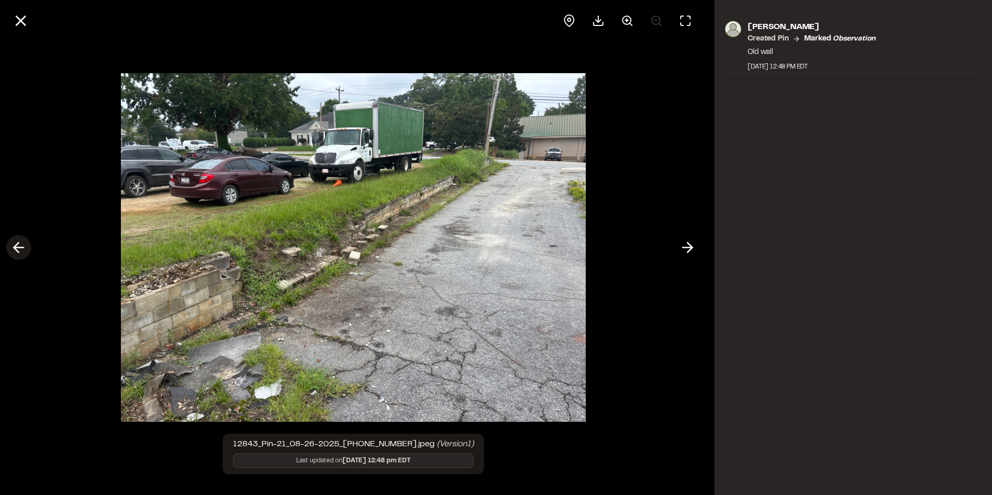
click at [25, 253] on icon at bounding box center [18, 248] width 17 height 18
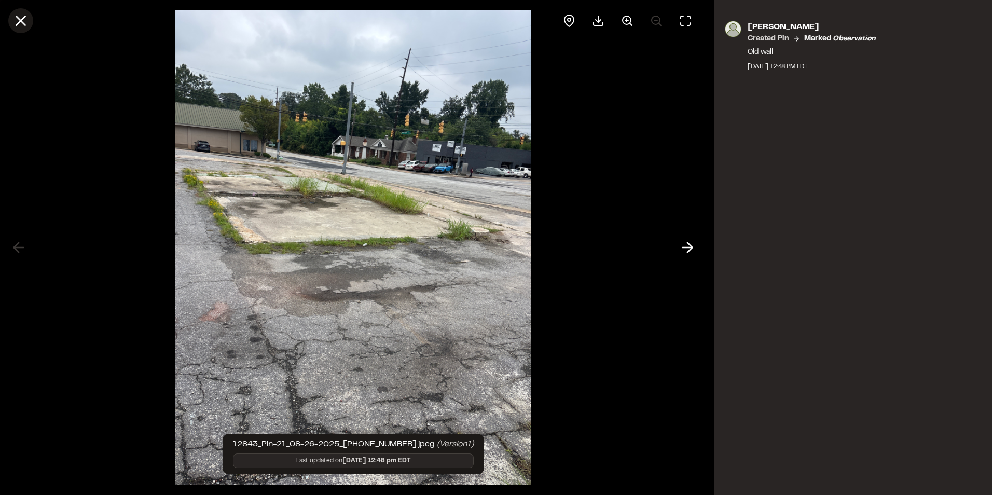
click at [29, 24] on icon at bounding box center [21, 21] width 18 height 18
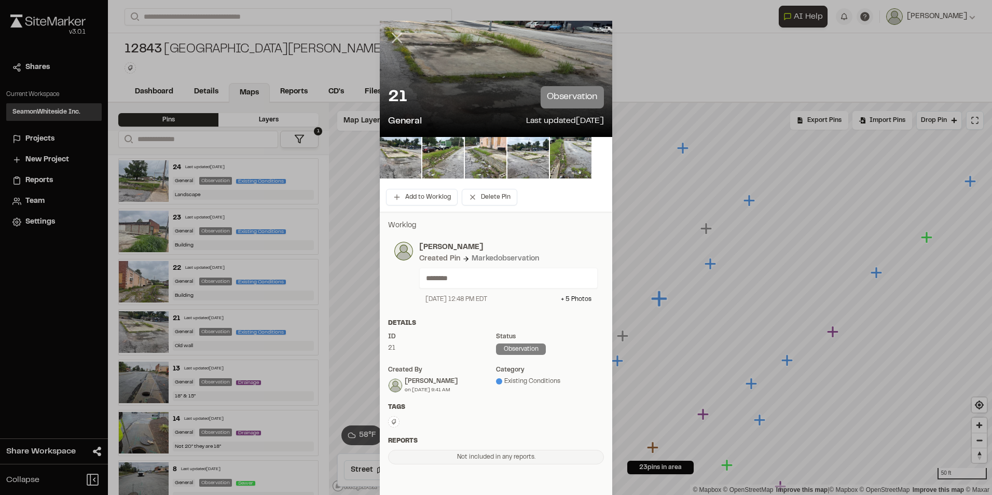
click at [398, 36] on icon at bounding box center [397, 38] width 18 height 18
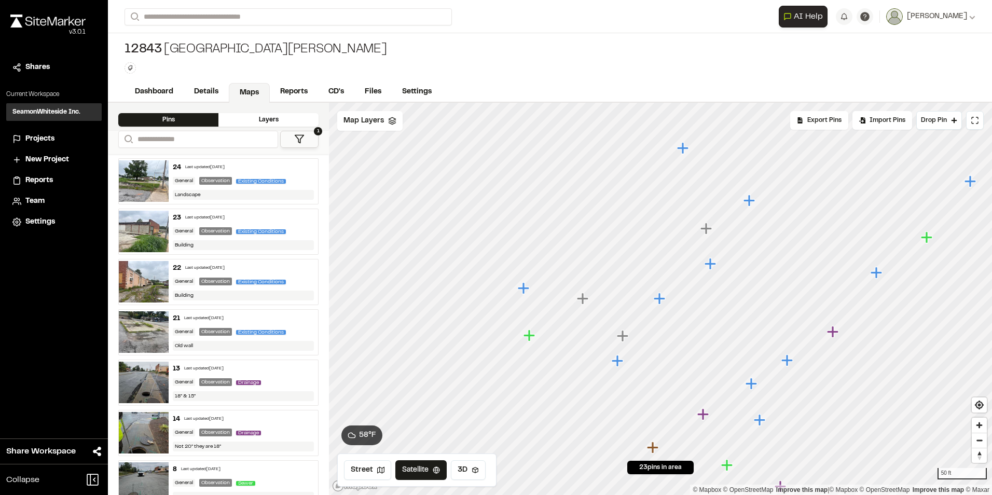
click at [749, 386] on icon "Map marker" at bounding box center [751, 383] width 13 height 13
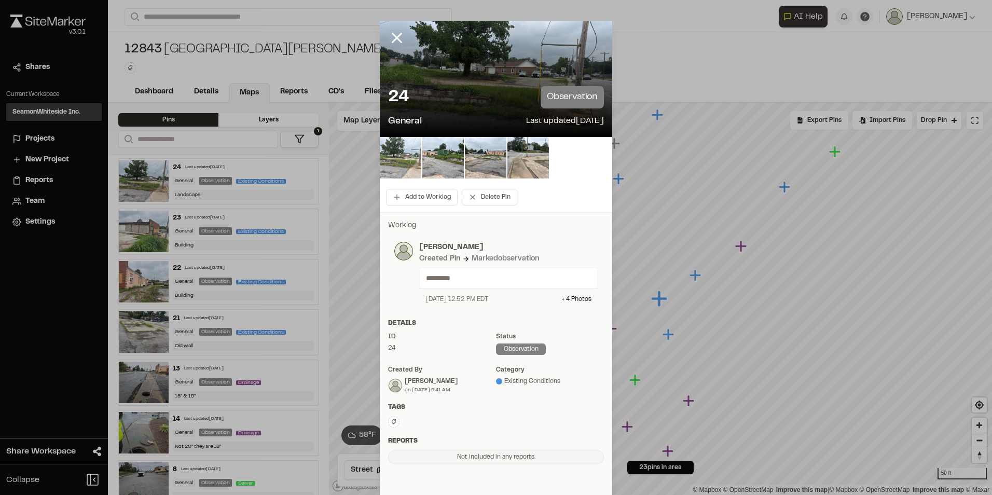
click at [393, 160] on img at bounding box center [400, 157] width 41 height 41
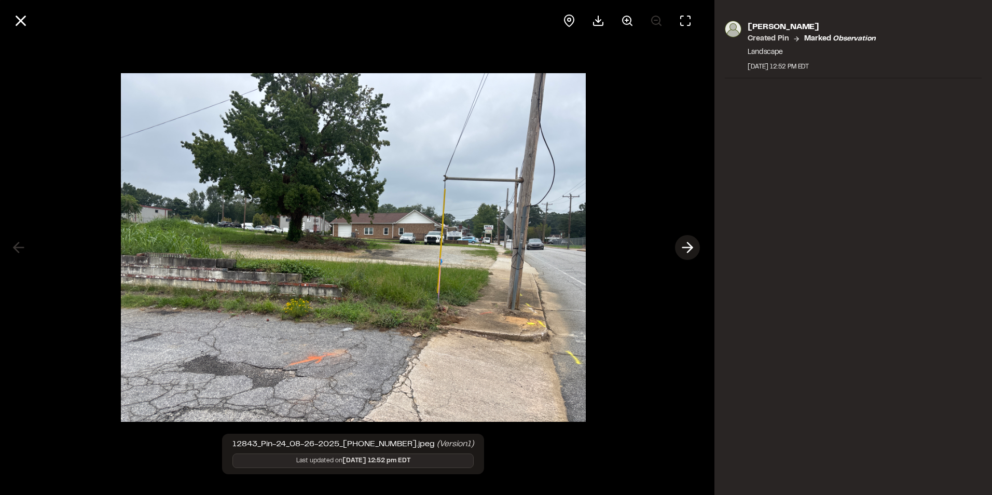
click at [690, 249] on polyline at bounding box center [689, 248] width 5 height 10
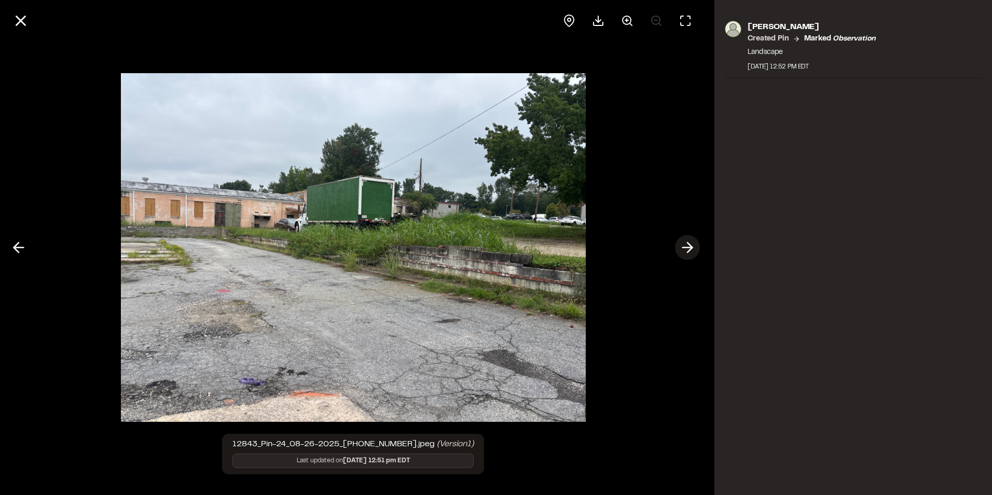
click at [690, 249] on polyline at bounding box center [689, 248] width 5 height 10
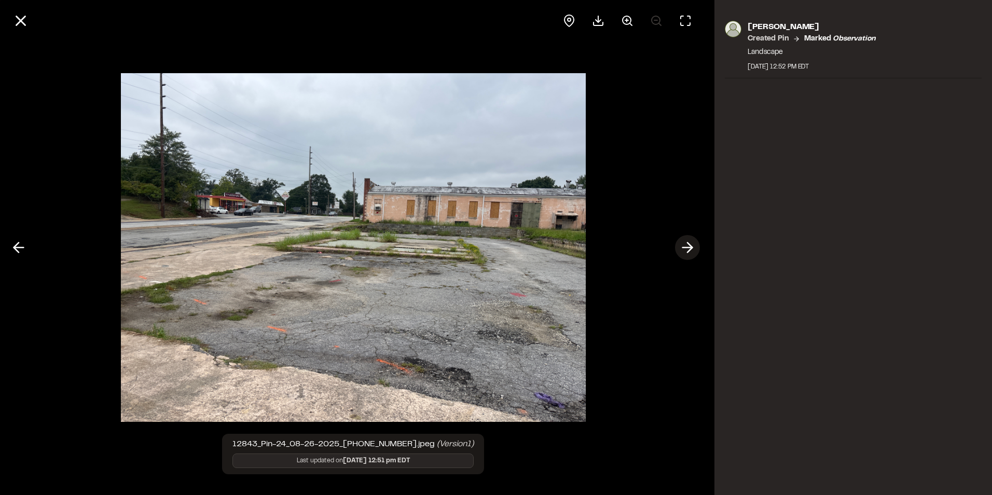
click at [688, 246] on icon at bounding box center [687, 248] width 17 height 18
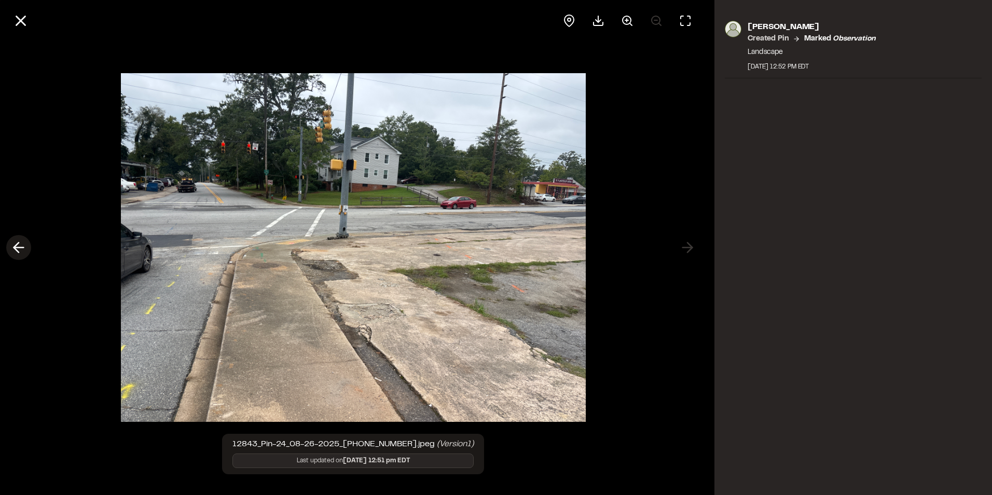
click at [23, 246] on icon at bounding box center [18, 248] width 17 height 18
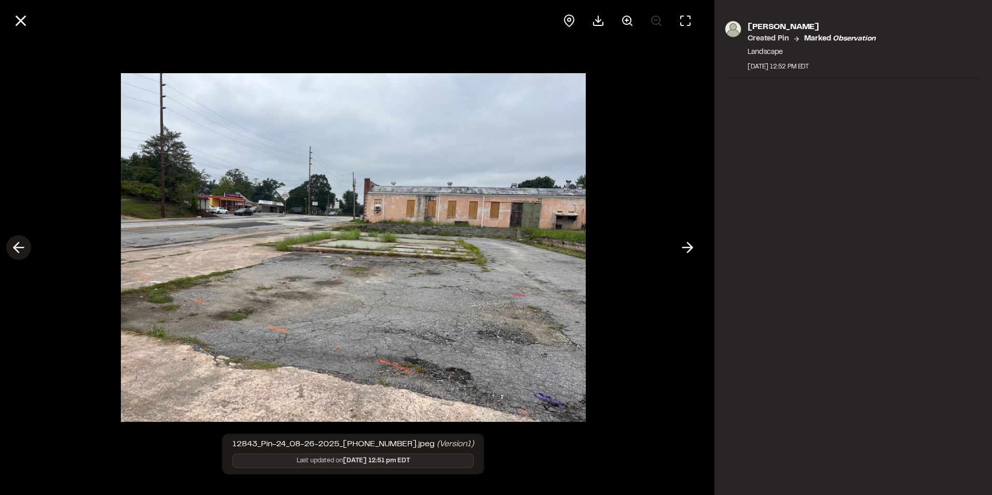
click at [23, 246] on icon at bounding box center [18, 248] width 17 height 18
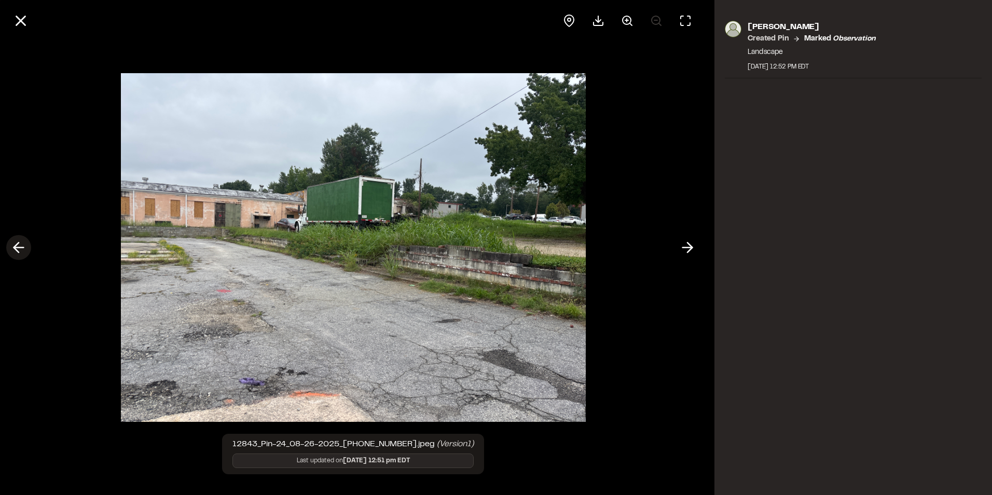
click at [23, 246] on icon at bounding box center [18, 248] width 17 height 18
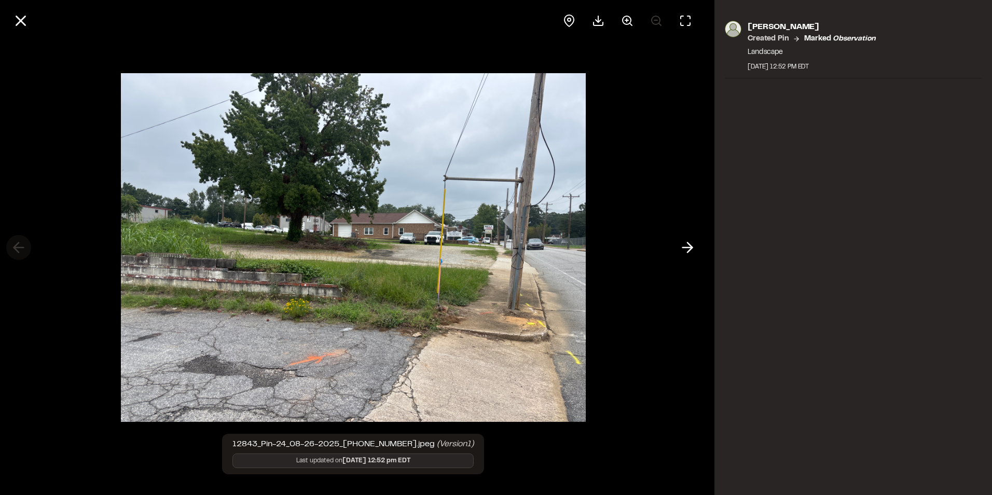
click at [23, 246] on div at bounding box center [353, 247] width 706 height 495
click at [689, 247] on line at bounding box center [688, 247] width 10 height 0
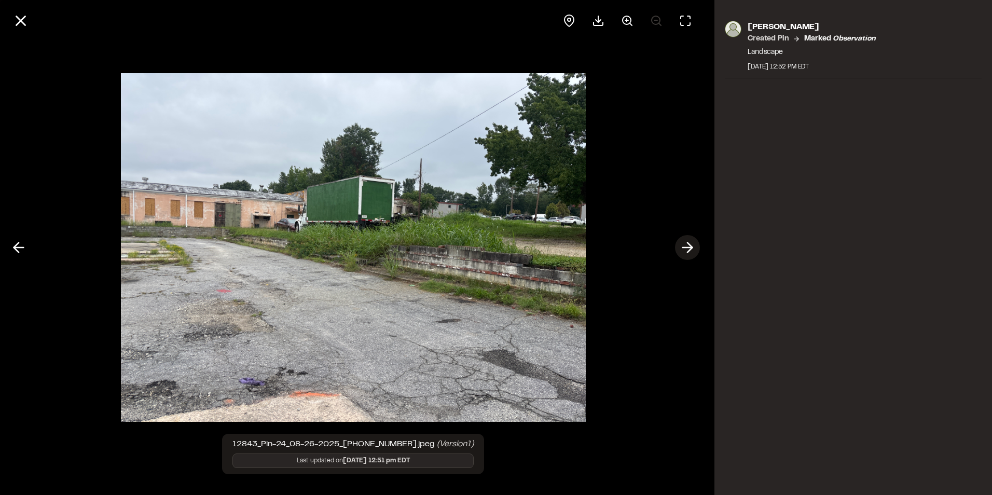
click at [689, 247] on line at bounding box center [688, 247] width 10 height 0
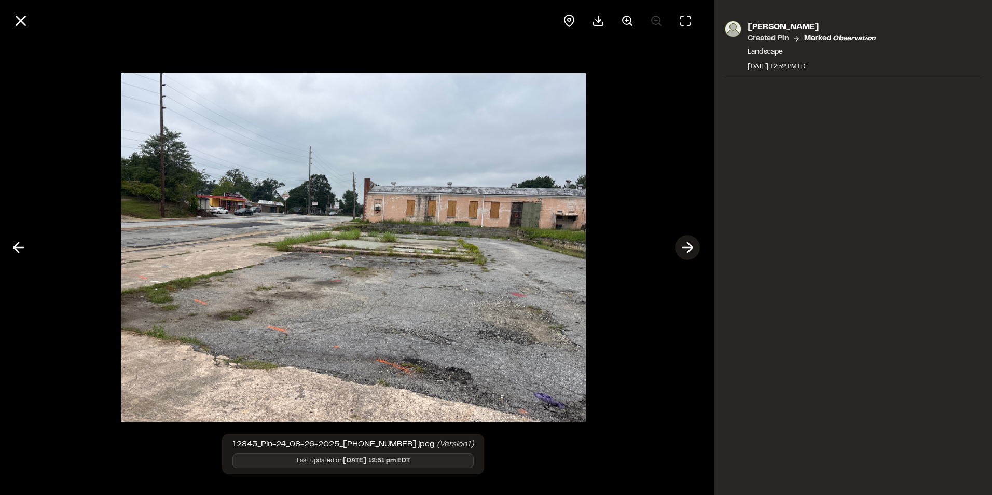
click at [689, 247] on line at bounding box center [688, 247] width 10 height 0
